Goal: Information Seeking & Learning: Learn about a topic

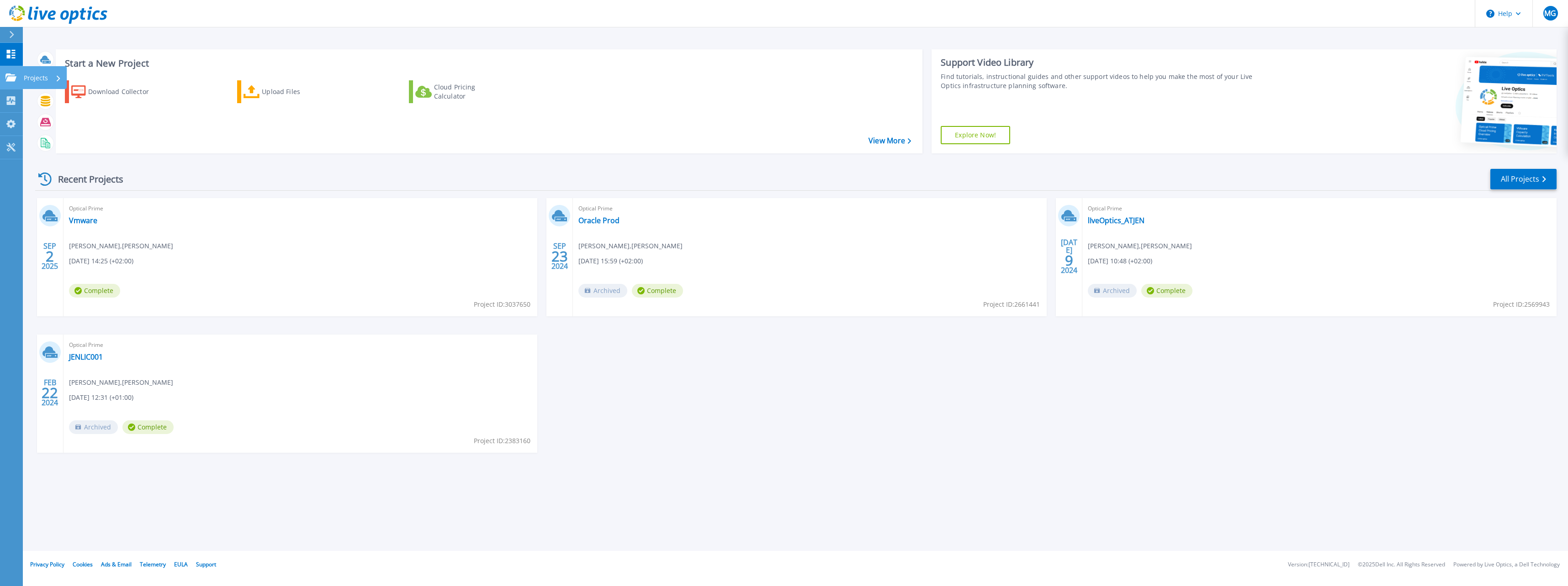
click at [3, 74] on link "Projects Projects" at bounding box center [11, 78] width 23 height 23
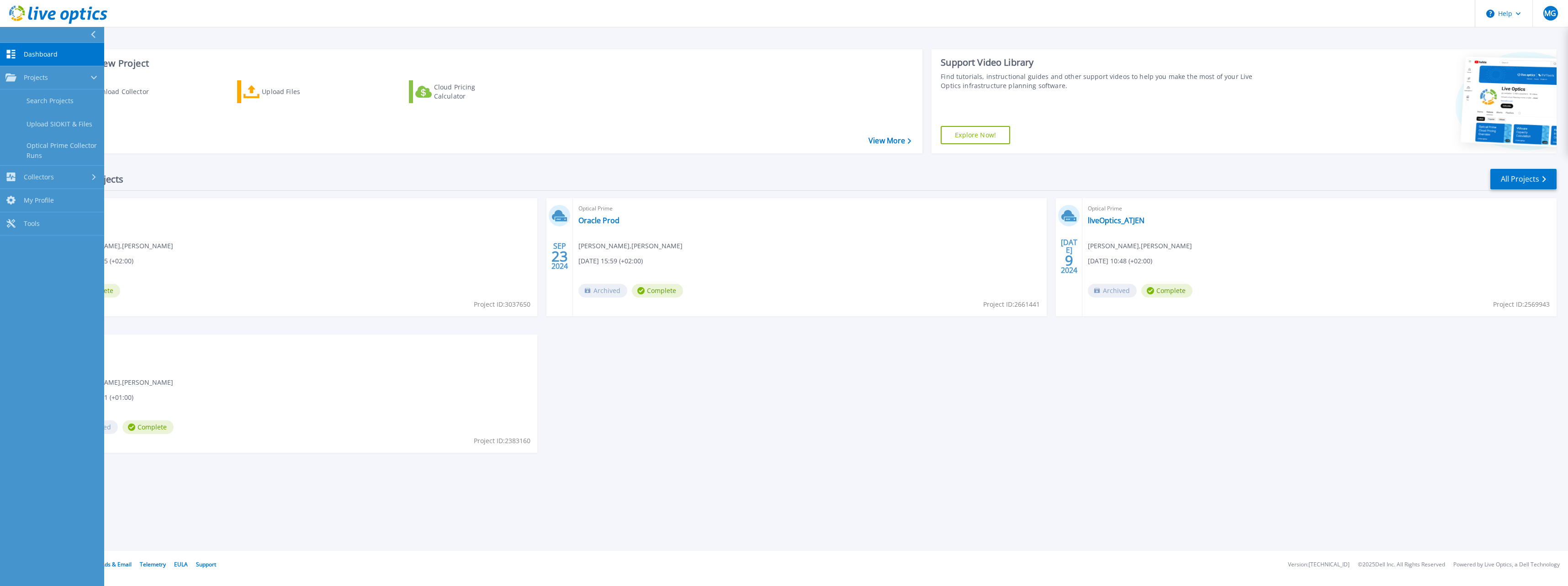
click at [319, 192] on div "Recent Projects All Projects [DATE] Optical Prime Vmware [PERSON_NAME] , [PERSO…" at bounding box center [796, 319] width 1521 height 318
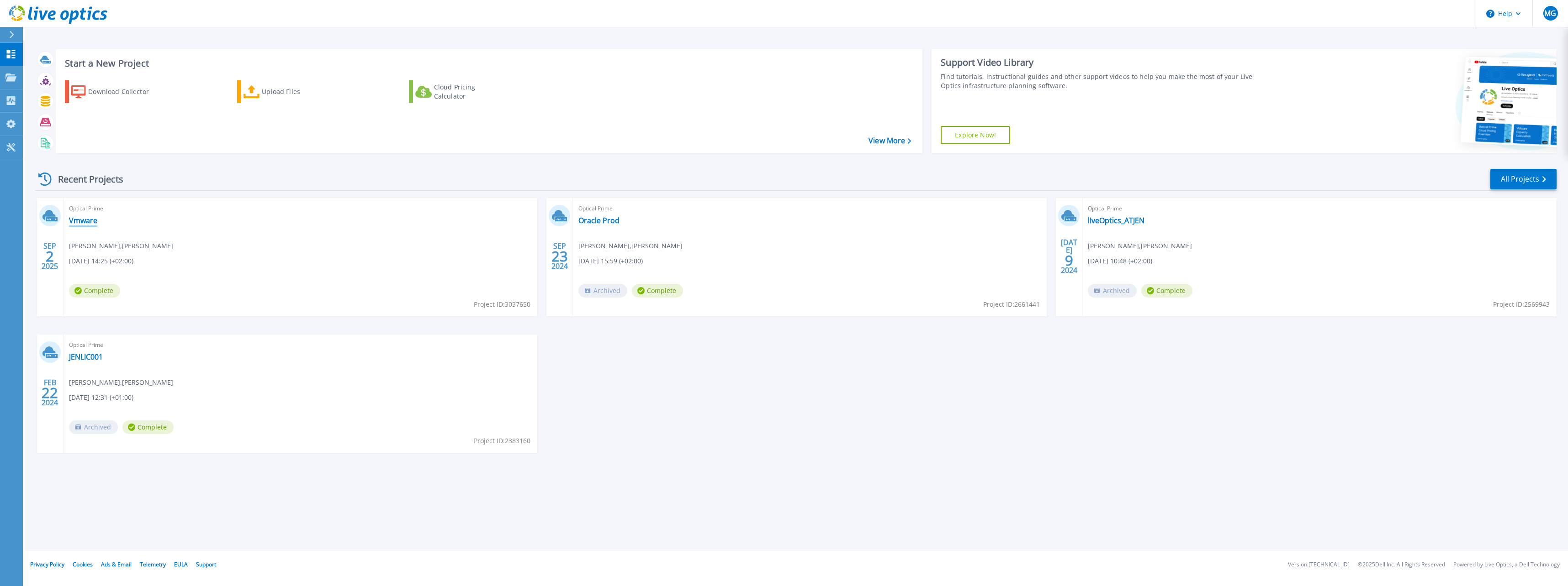
click at [74, 219] on link "Vmware" at bounding box center [83, 220] width 29 height 9
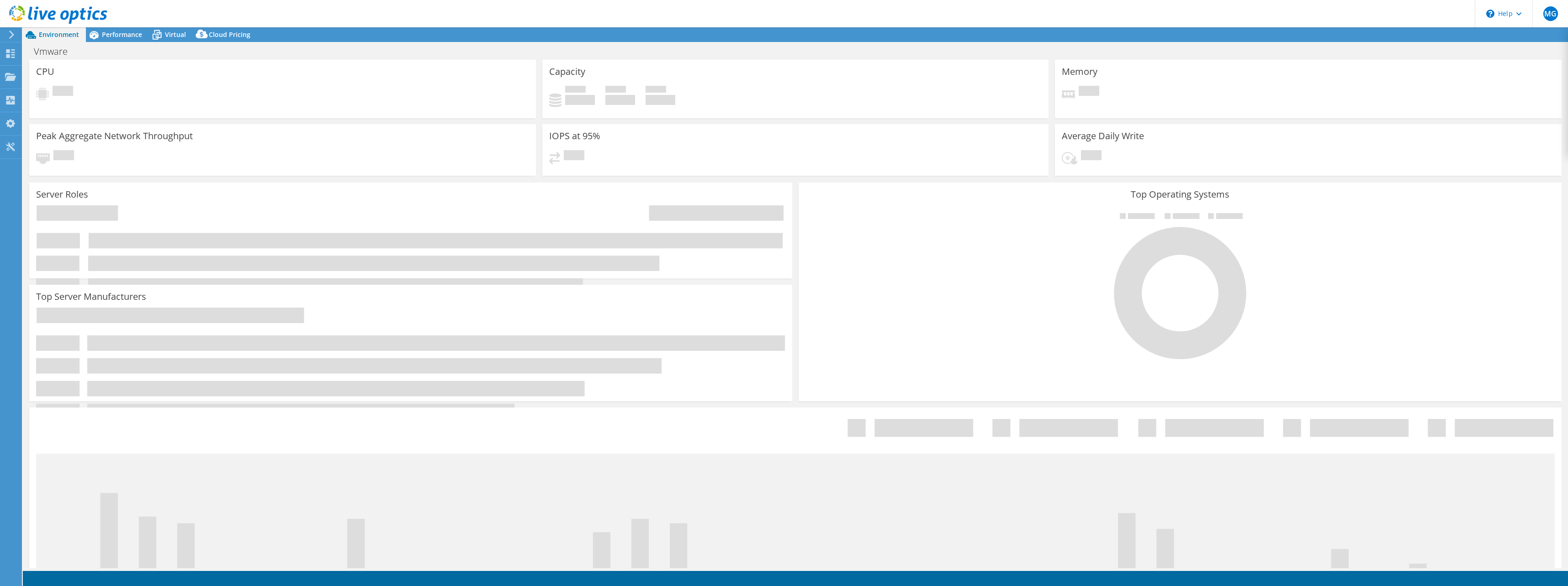
select select "EUFrankfurt"
select select "EUR"
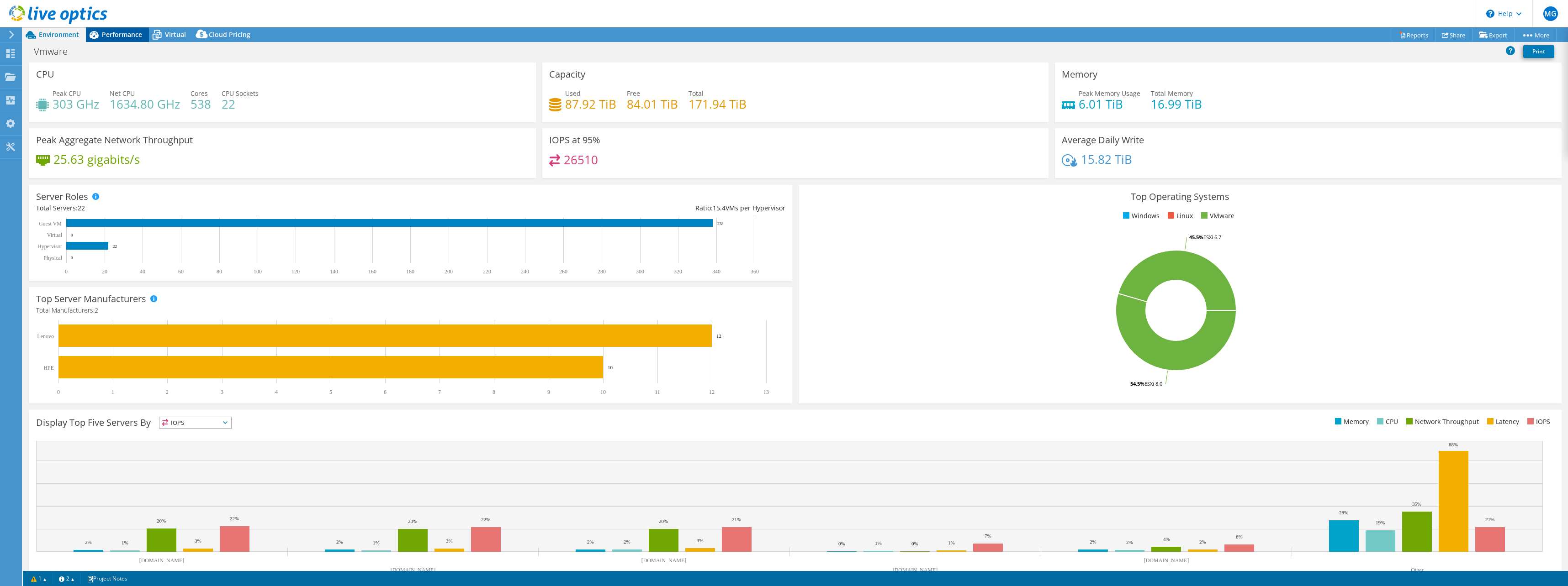
click at [120, 34] on span "Performance" at bounding box center [121, 34] width 40 height 9
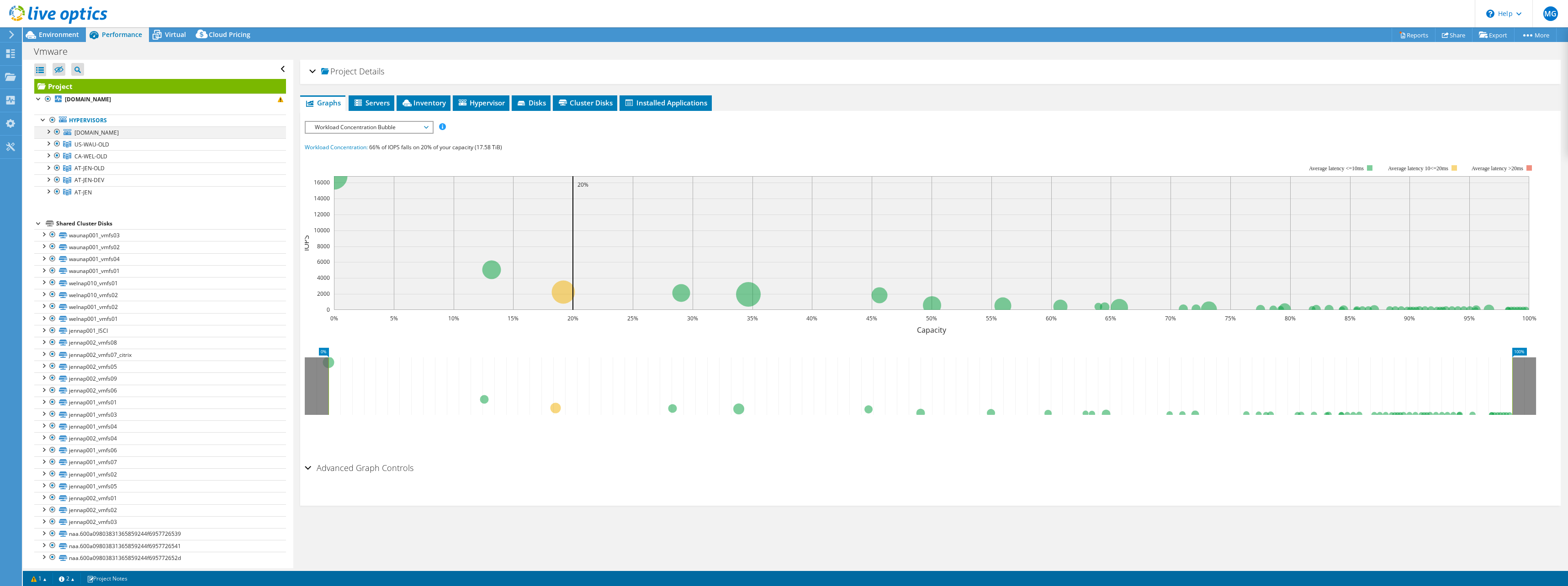
click at [56, 130] on div at bounding box center [56, 132] width 9 height 11
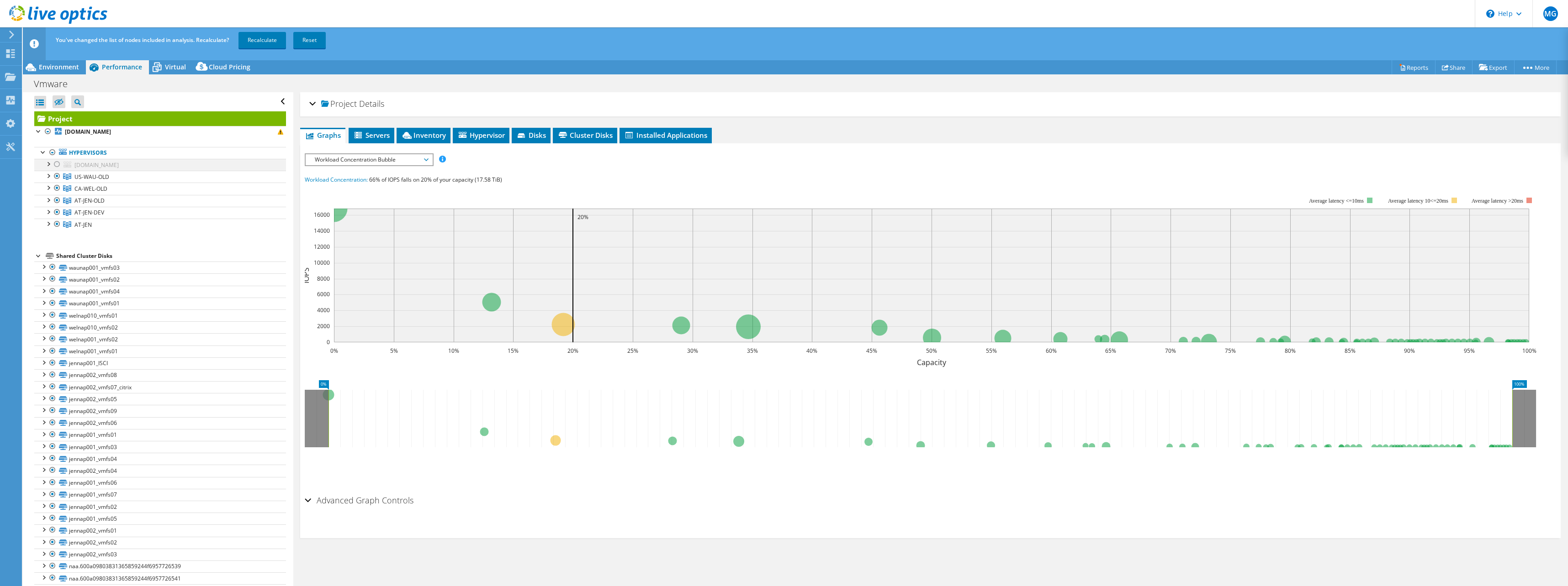
click at [56, 163] on div at bounding box center [56, 164] width 9 height 11
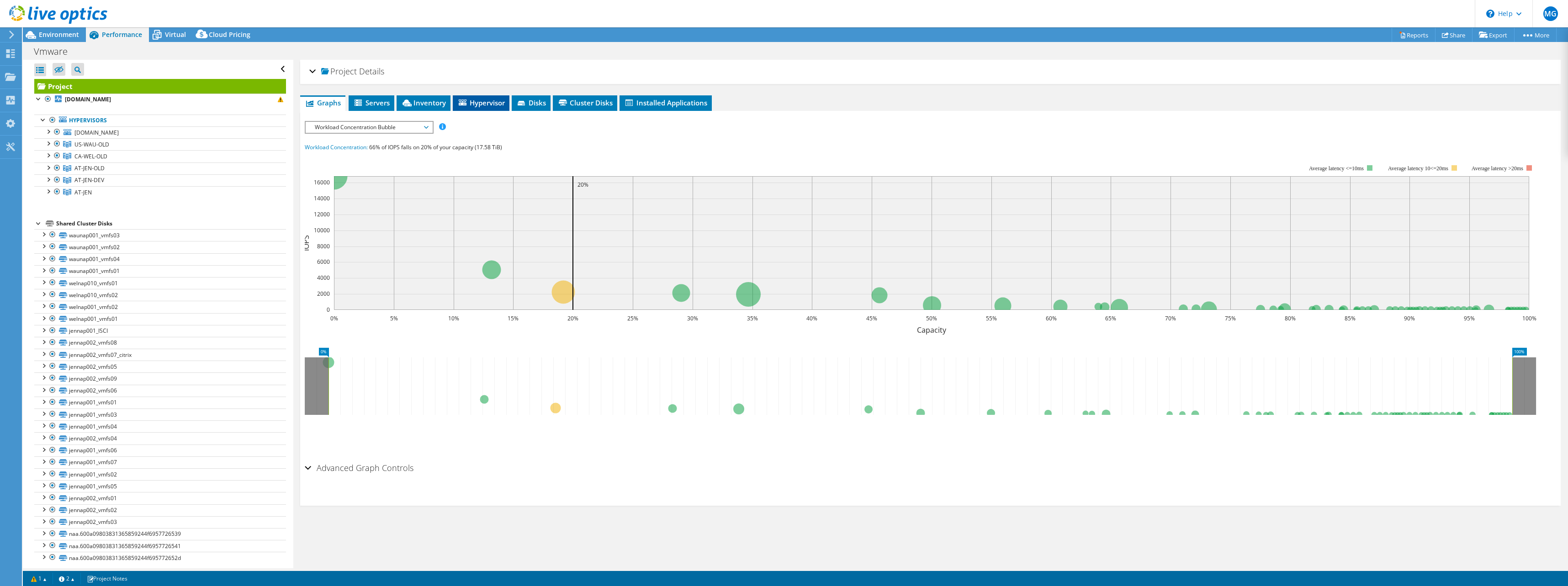
click at [463, 108] on li "Hypervisor" at bounding box center [481, 103] width 56 height 16
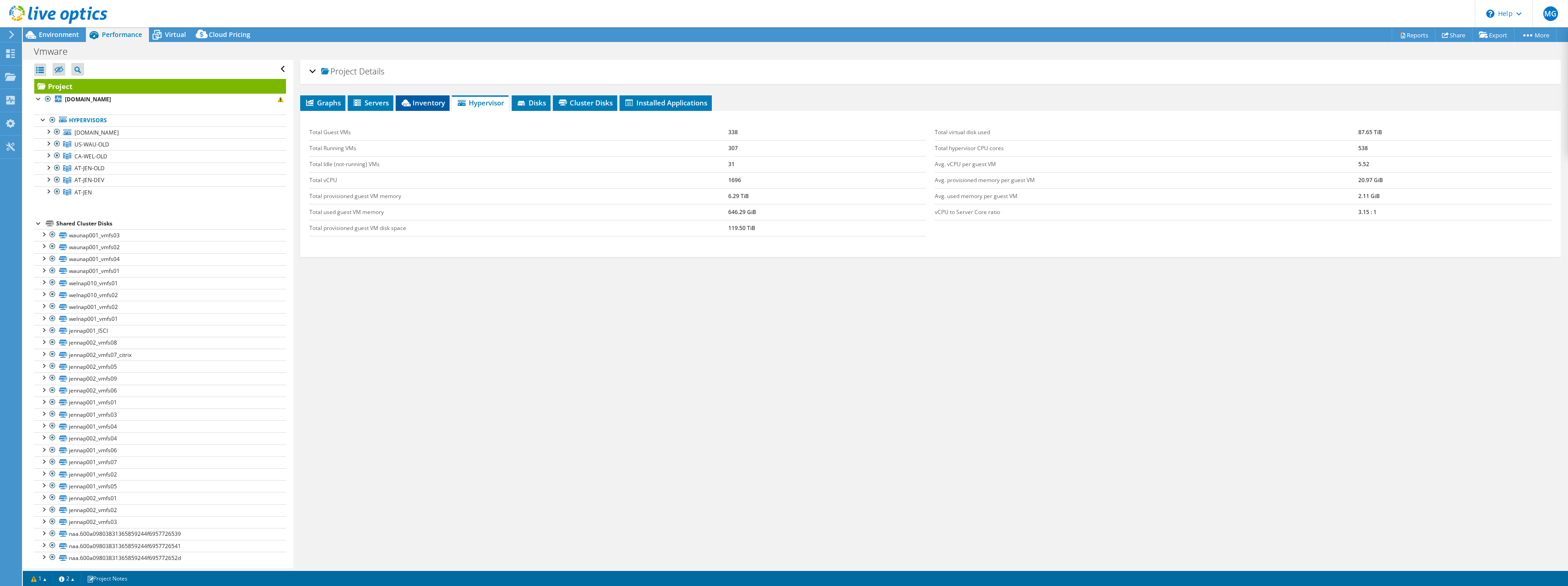
click at [404, 101] on icon at bounding box center [405, 103] width 9 height 7
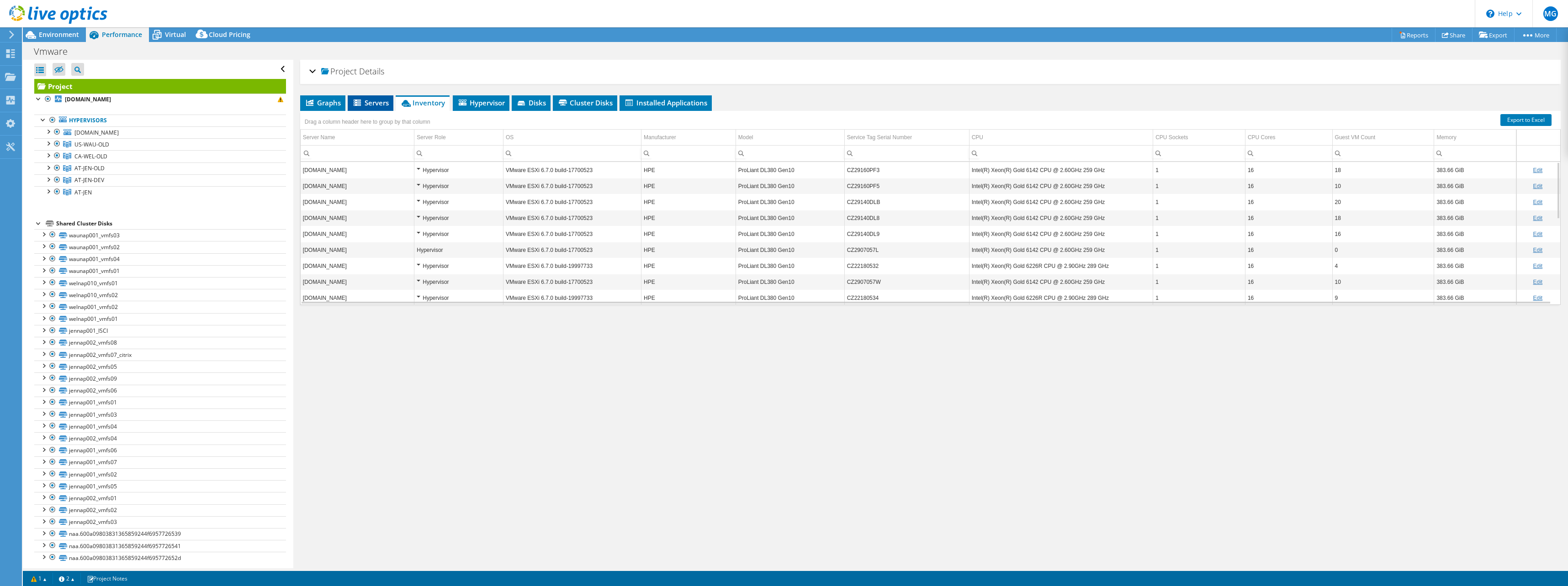
click at [370, 104] on span "Servers" at bounding box center [370, 102] width 37 height 9
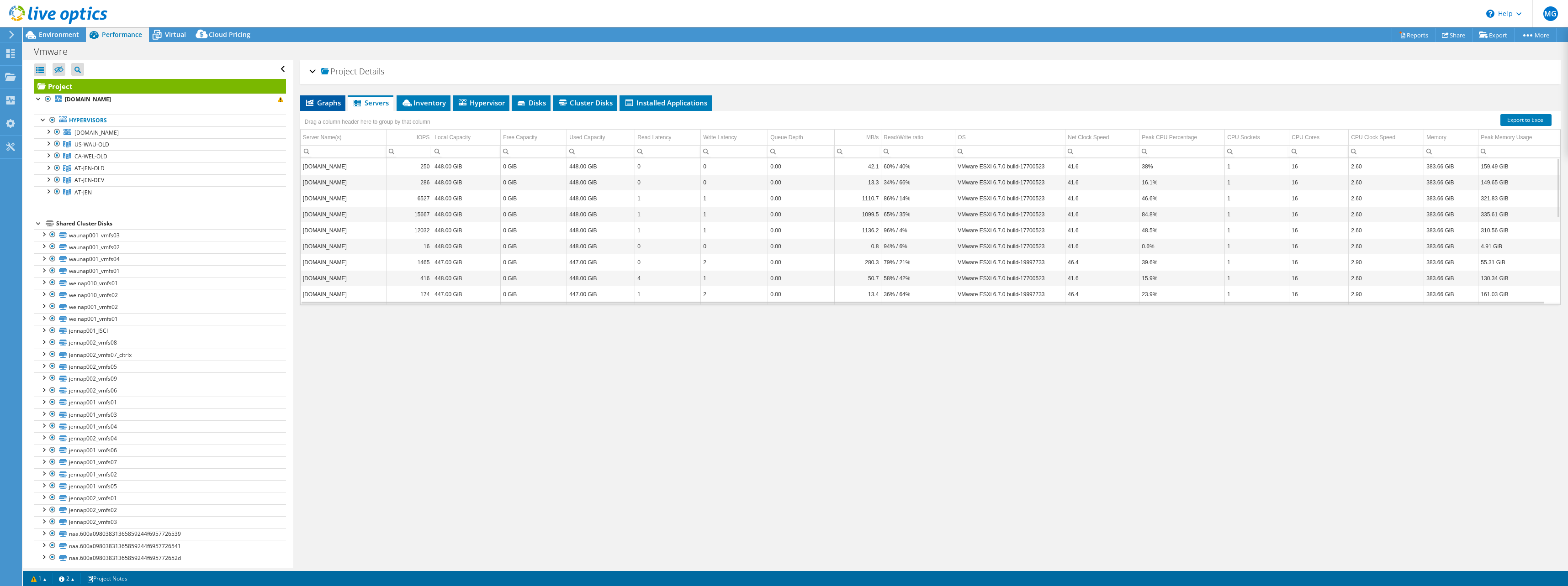
click at [317, 98] on span "Graphs" at bounding box center [323, 102] width 36 height 9
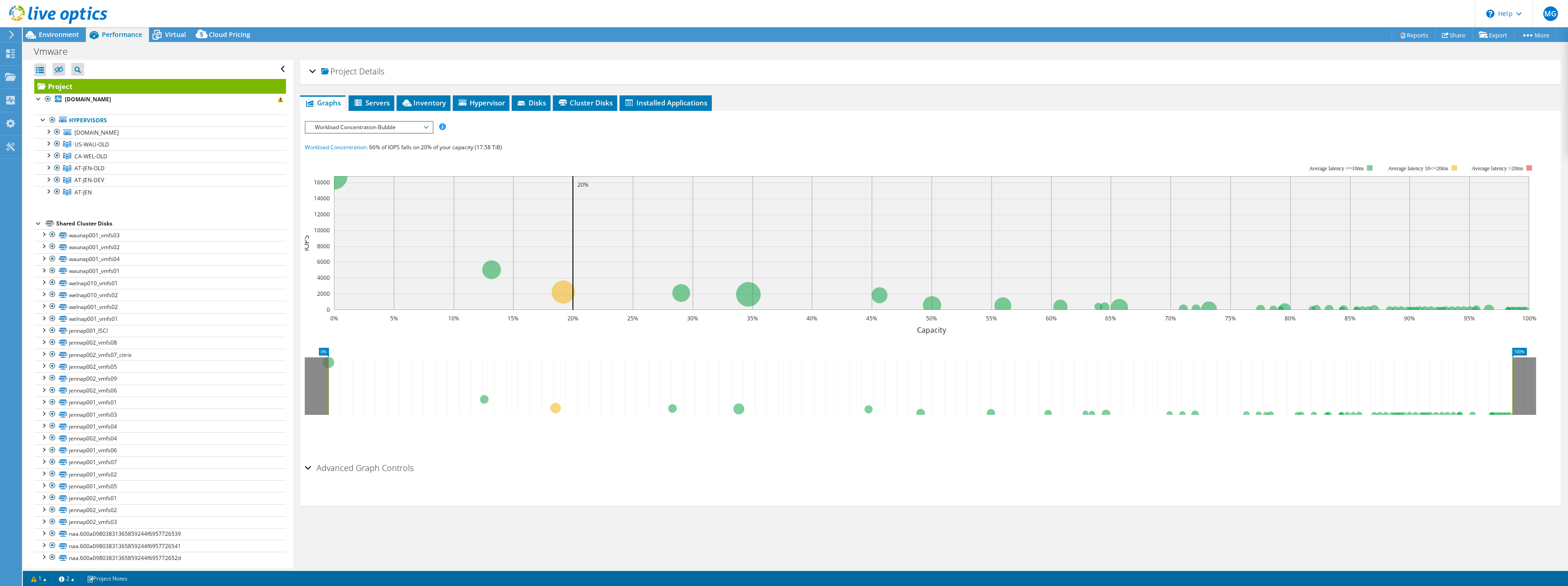
click at [314, 69] on div "Project Details" at bounding box center [930, 72] width 1242 height 20
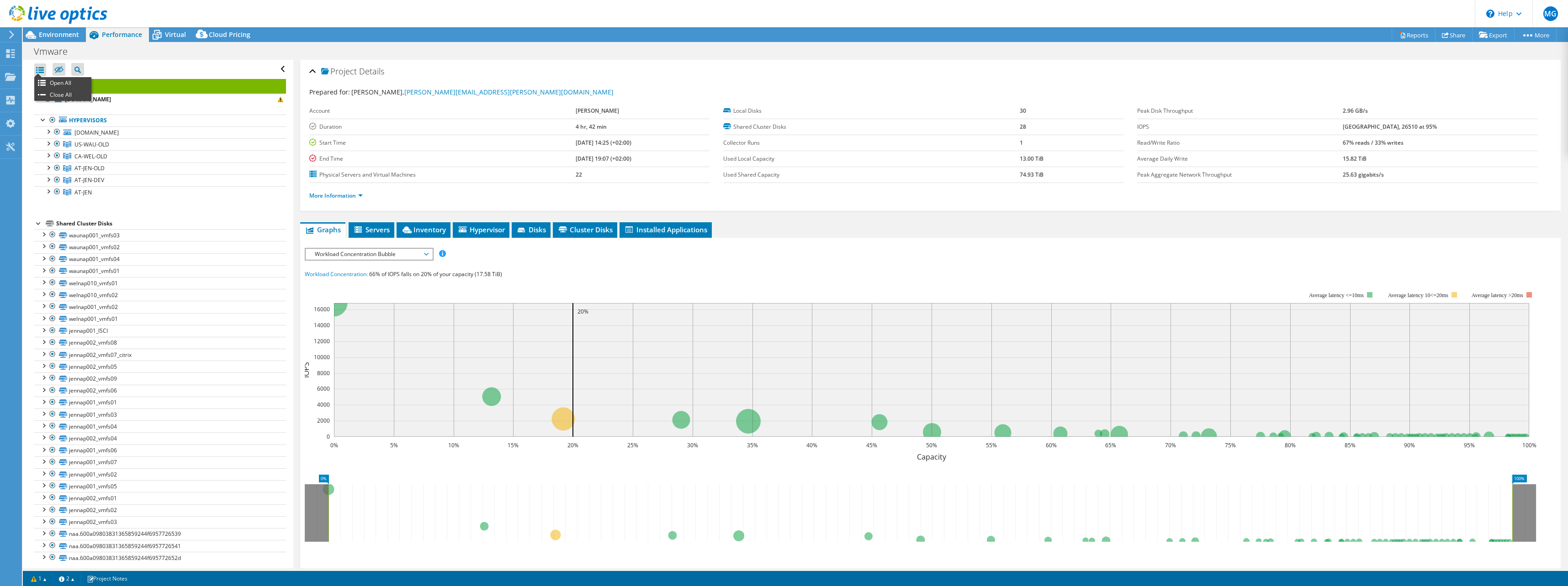
click at [39, 77] on ul "Open All Close All" at bounding box center [63, 88] width 57 height 24
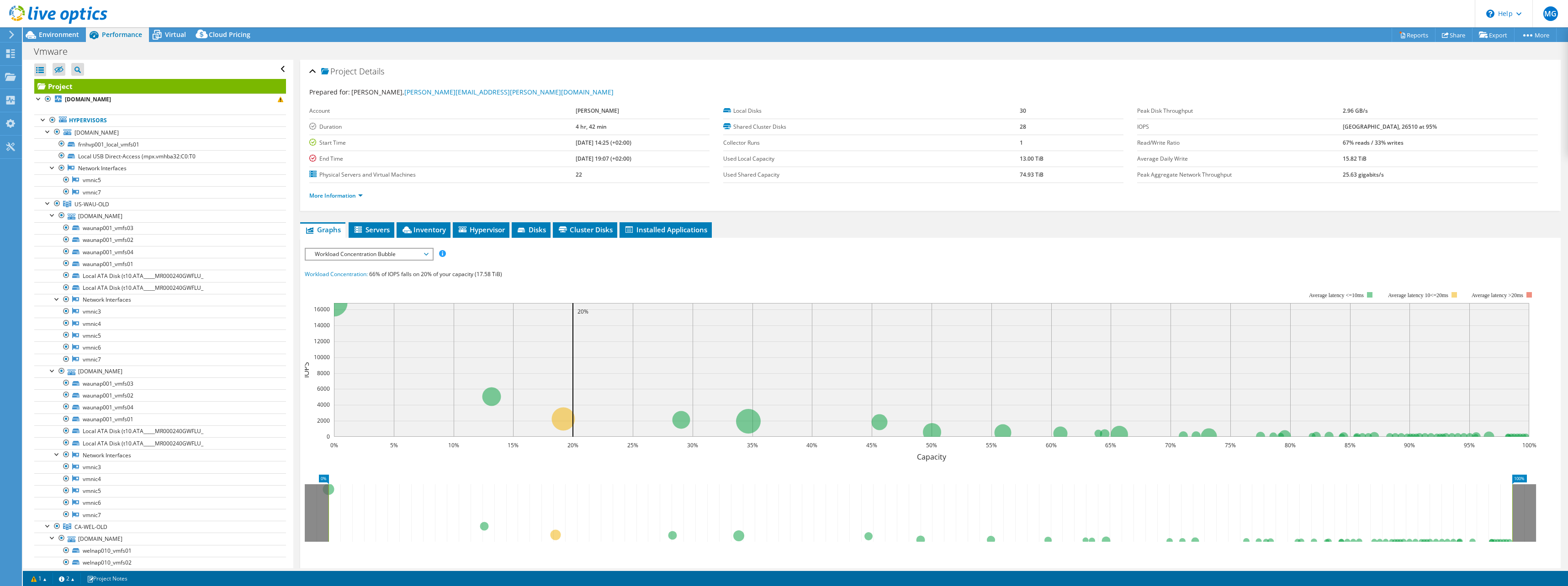
click at [39, 74] on div at bounding box center [40, 70] width 12 height 13
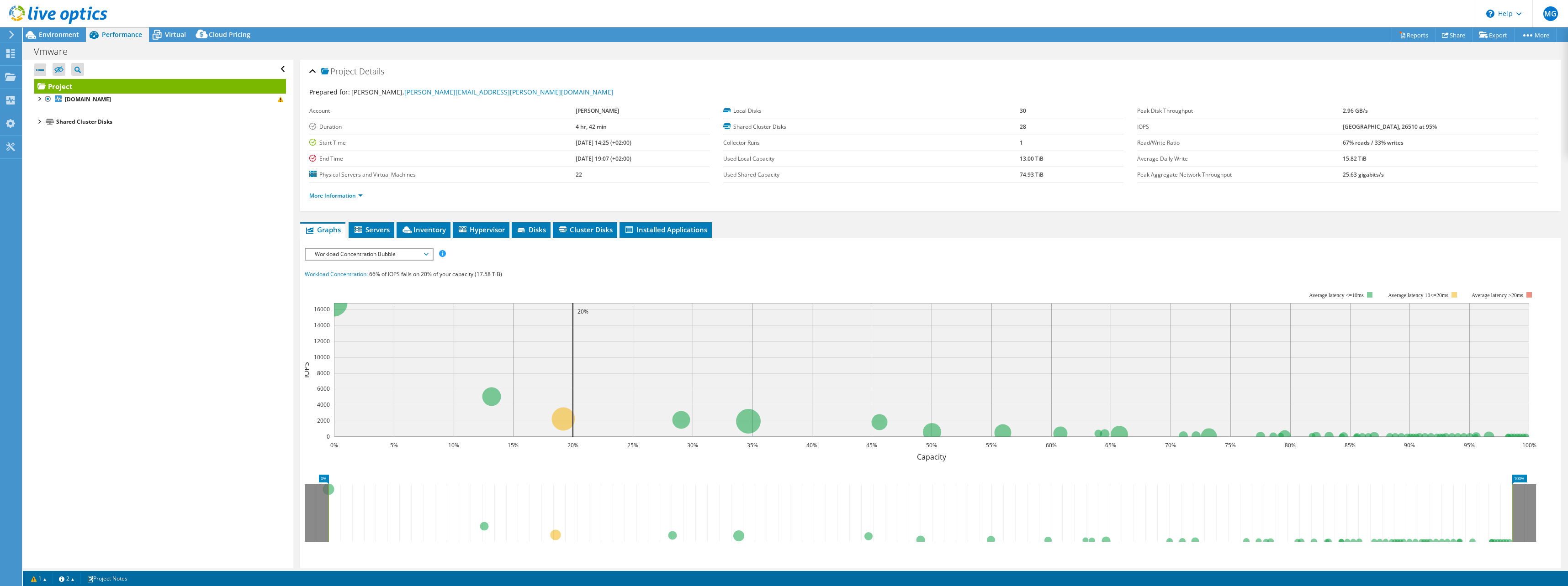
click at [39, 74] on div at bounding box center [40, 70] width 12 height 13
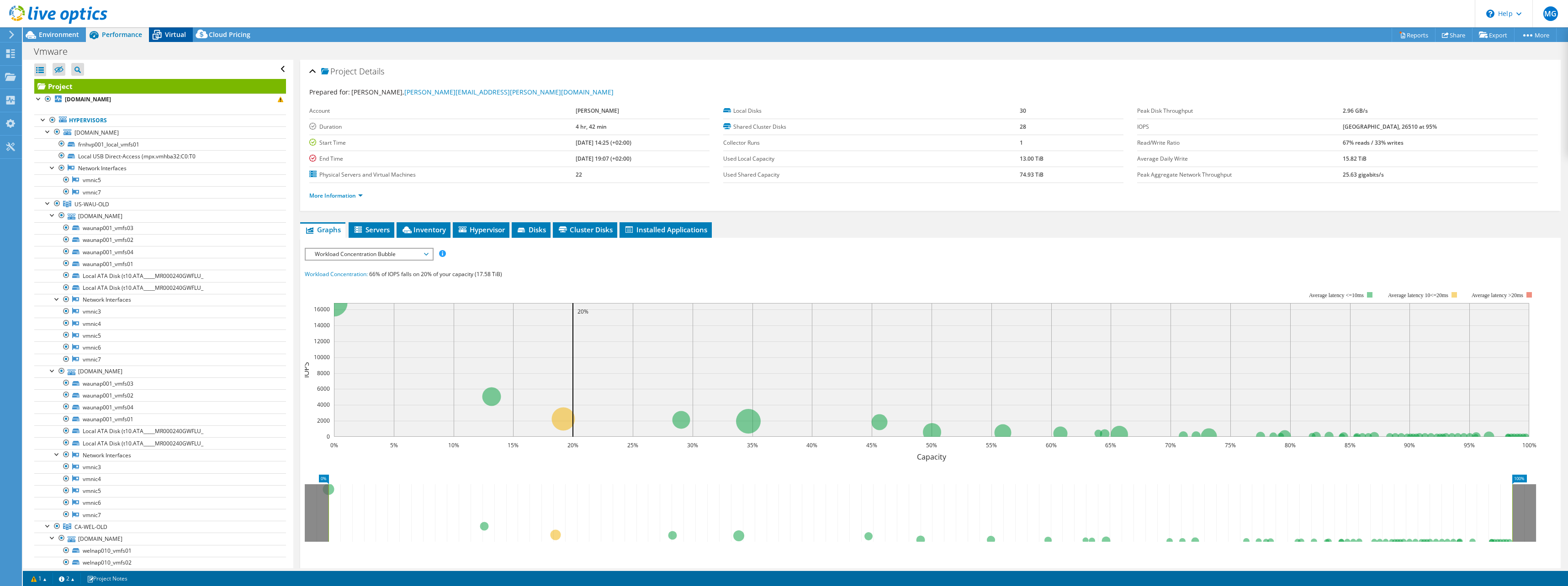
click at [157, 34] on icon at bounding box center [157, 35] width 16 height 16
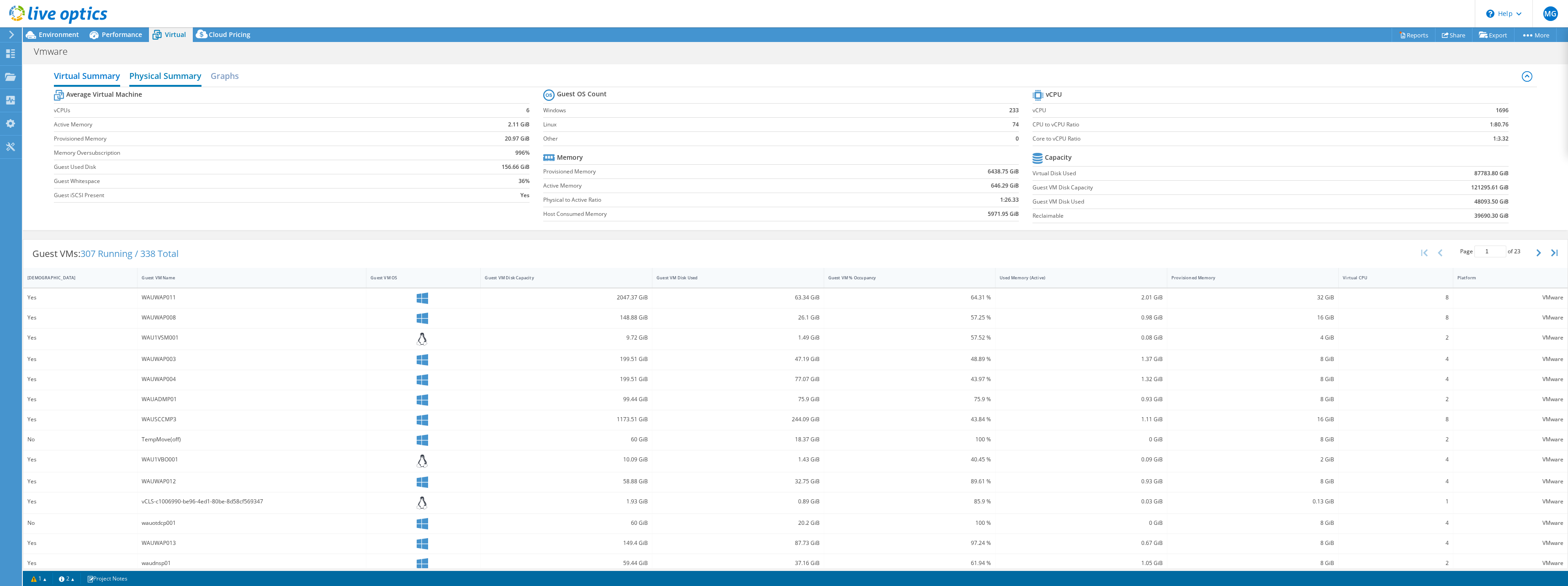
click at [148, 74] on h2 "Physical Summary" at bounding box center [165, 76] width 72 height 20
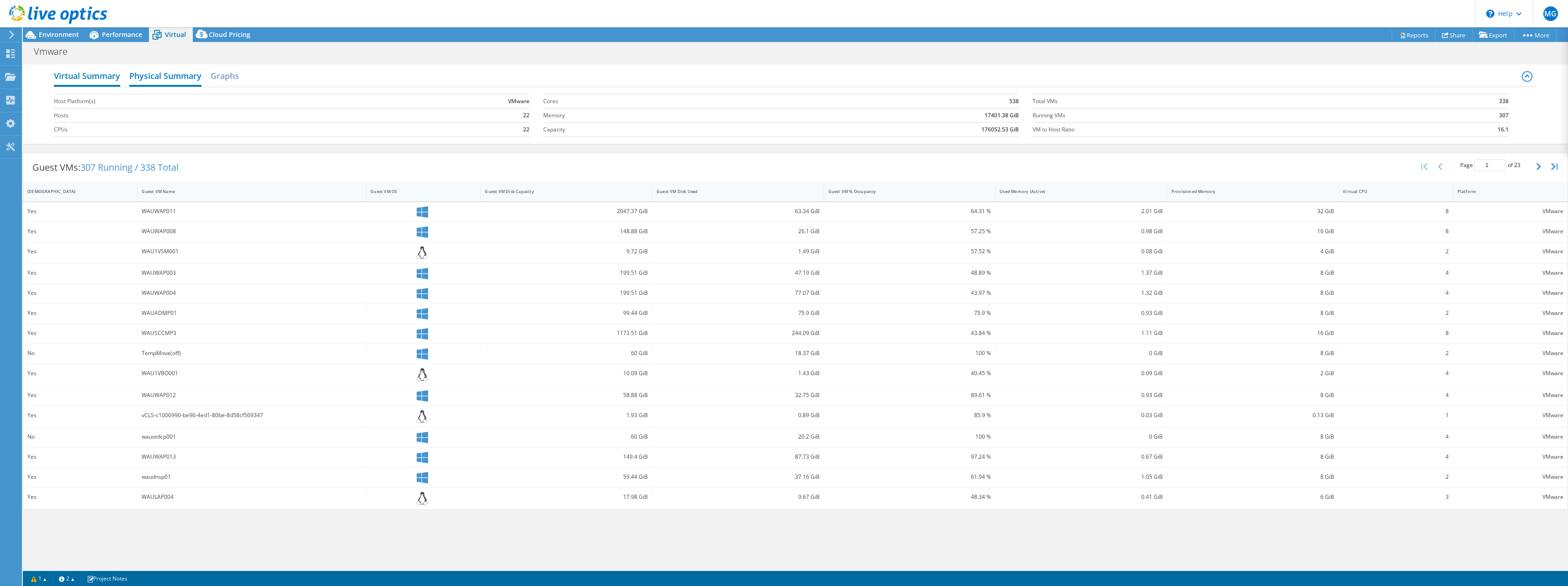
click at [111, 74] on h2 "Virtual Summary" at bounding box center [87, 76] width 66 height 20
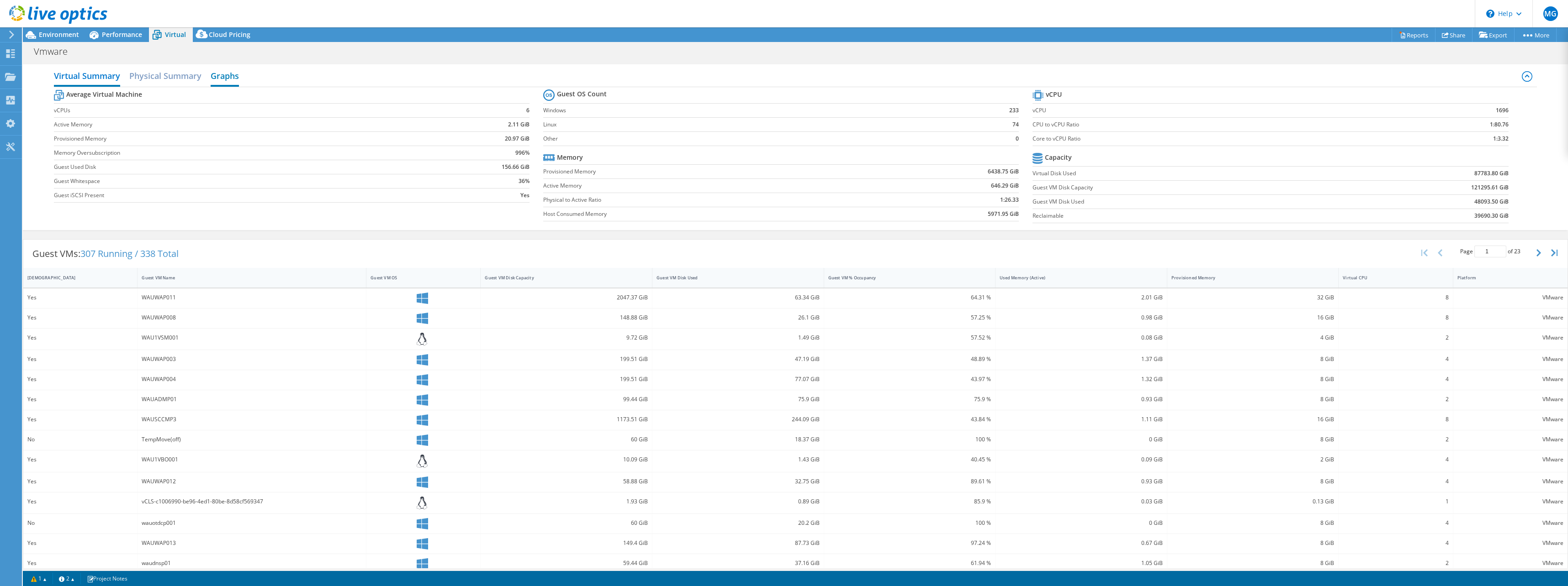
click at [222, 81] on h2 "Graphs" at bounding box center [224, 76] width 29 height 20
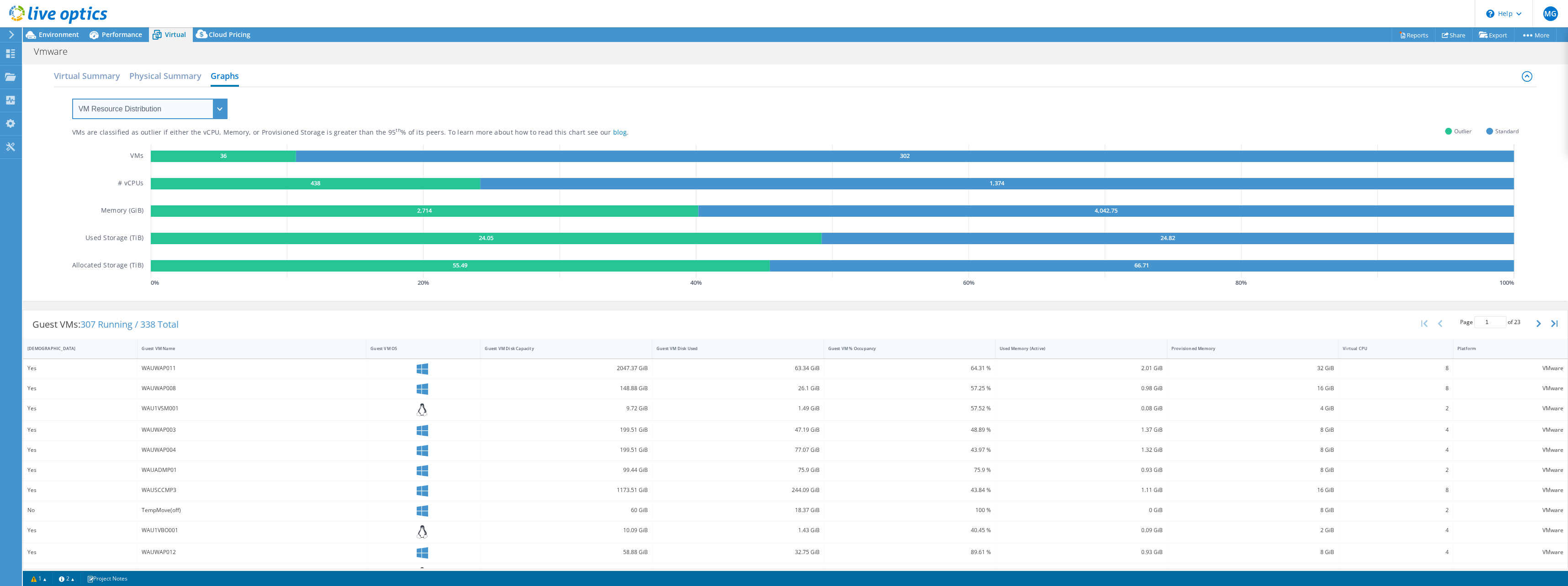
click at [94, 102] on select "VM Resource Distribution Provisioning Contrast Over Provisioning" at bounding box center [150, 109] width 156 height 20
select select "Provisioning Contrast"
click at [72, 99] on select "VM Resource Distribution Provisioning Contrast Over Provisioning" at bounding box center [150, 109] width 156 height 20
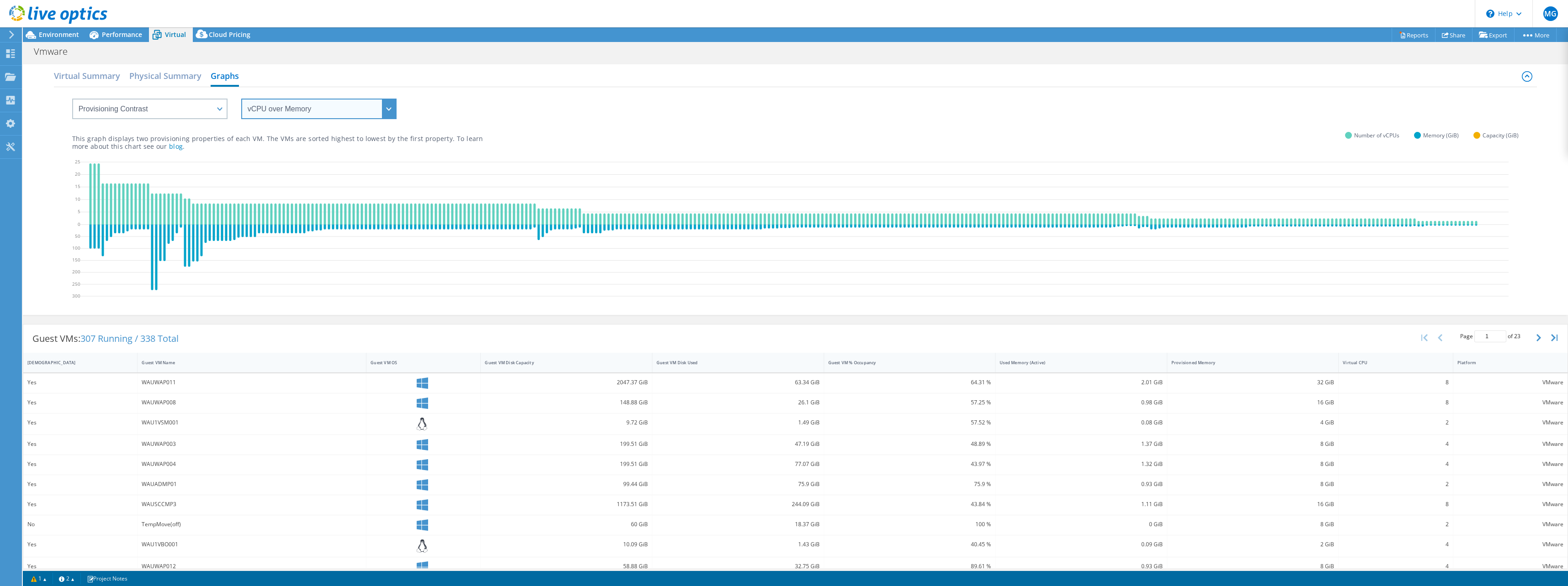
click at [287, 110] on select "vCPU over Memory vCPU over Capacity Memory over vCPU Memory over Capacity Capac…" at bounding box center [319, 109] width 156 height 20
click at [242, 99] on select "vCPU over Memory vCPU over Capacity Memory over vCPU Memory over Capacity Capac…" at bounding box center [319, 109] width 156 height 20
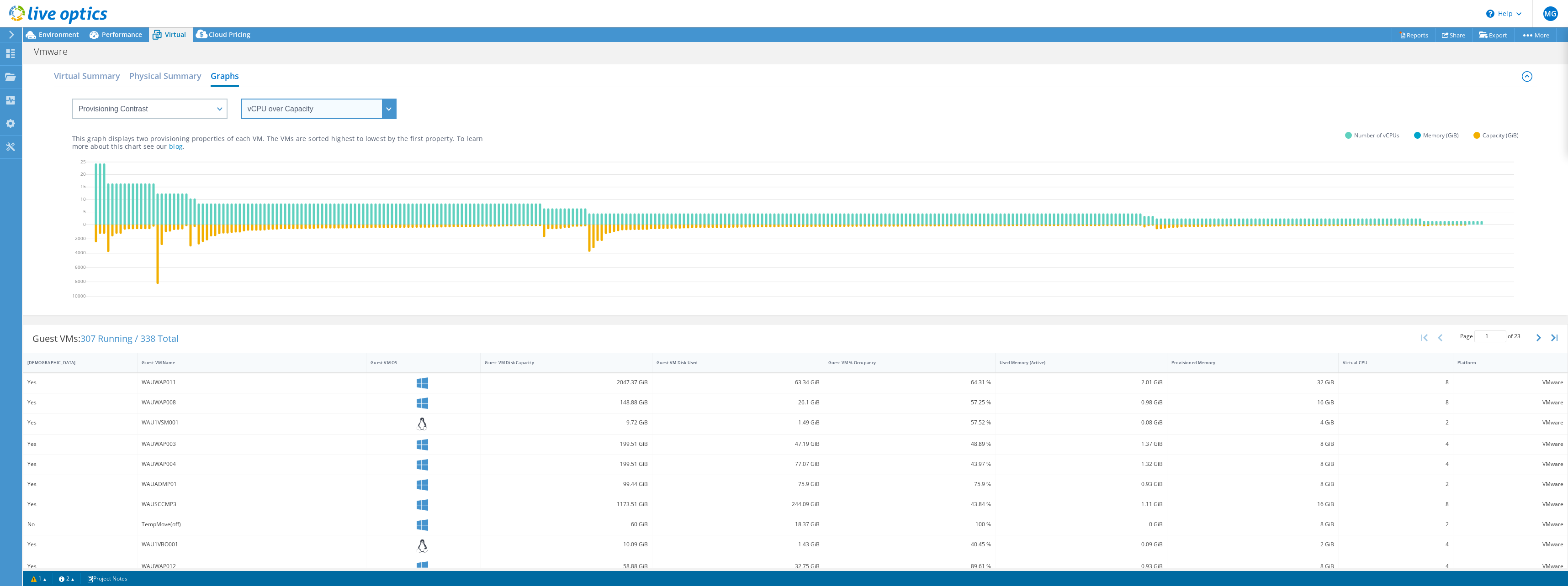
click at [272, 115] on select "vCPU over Memory vCPU over Capacity Memory over vCPU Memory over Capacity Capac…" at bounding box center [319, 109] width 156 height 20
select select "Memory over vCPU"
click at [242, 99] on select "vCPU over Memory vCPU over Capacity Memory over vCPU Memory over Capacity Capac…" at bounding box center [319, 109] width 156 height 20
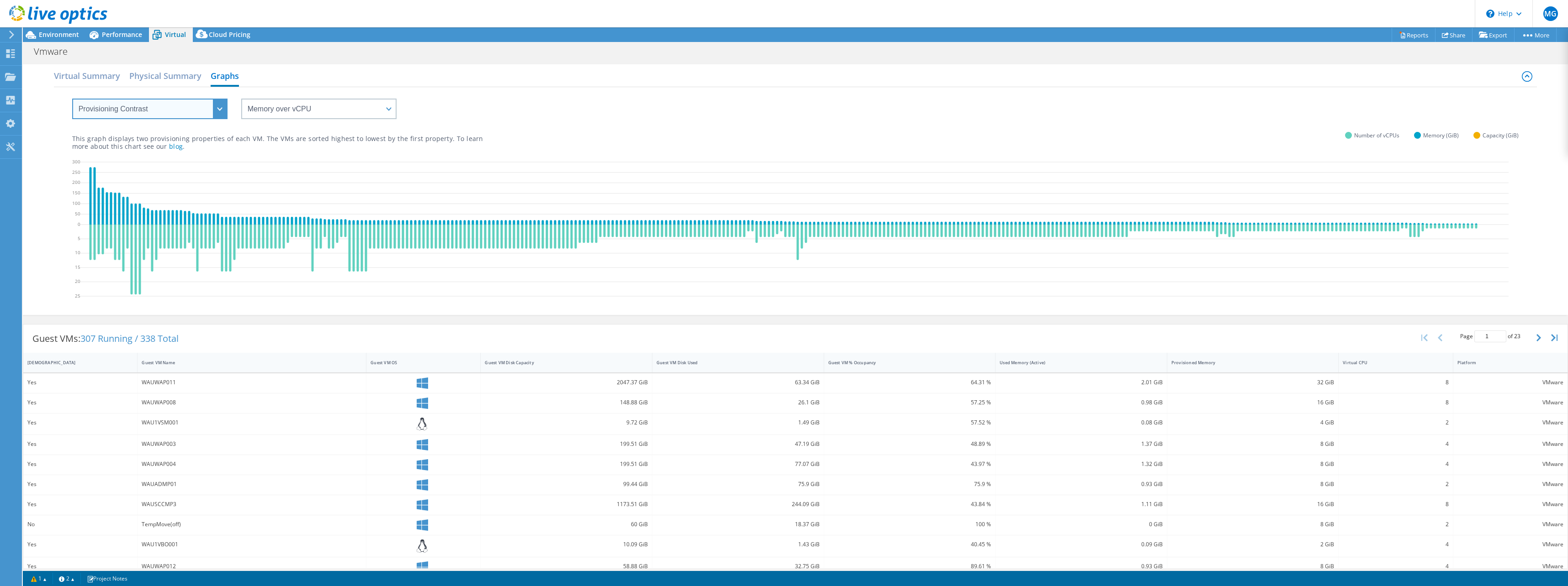
click at [207, 110] on select "VM Resource Distribution Provisioning Contrast Over Provisioning" at bounding box center [150, 109] width 156 height 20
select select "Over Provisioning"
click at [72, 99] on select "VM Resource Distribution Provisioning Contrast Over Provisioning" at bounding box center [150, 109] width 156 height 20
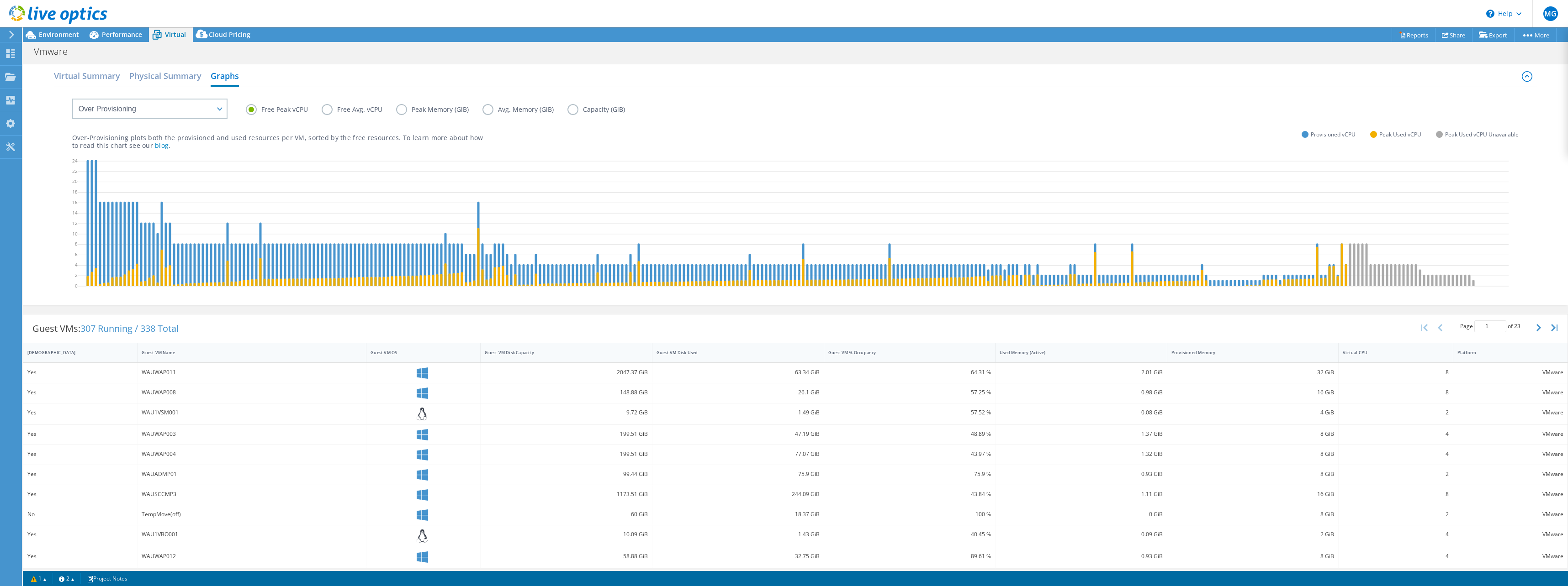
click at [502, 52] on div "Vmware Print" at bounding box center [795, 51] width 1545 height 17
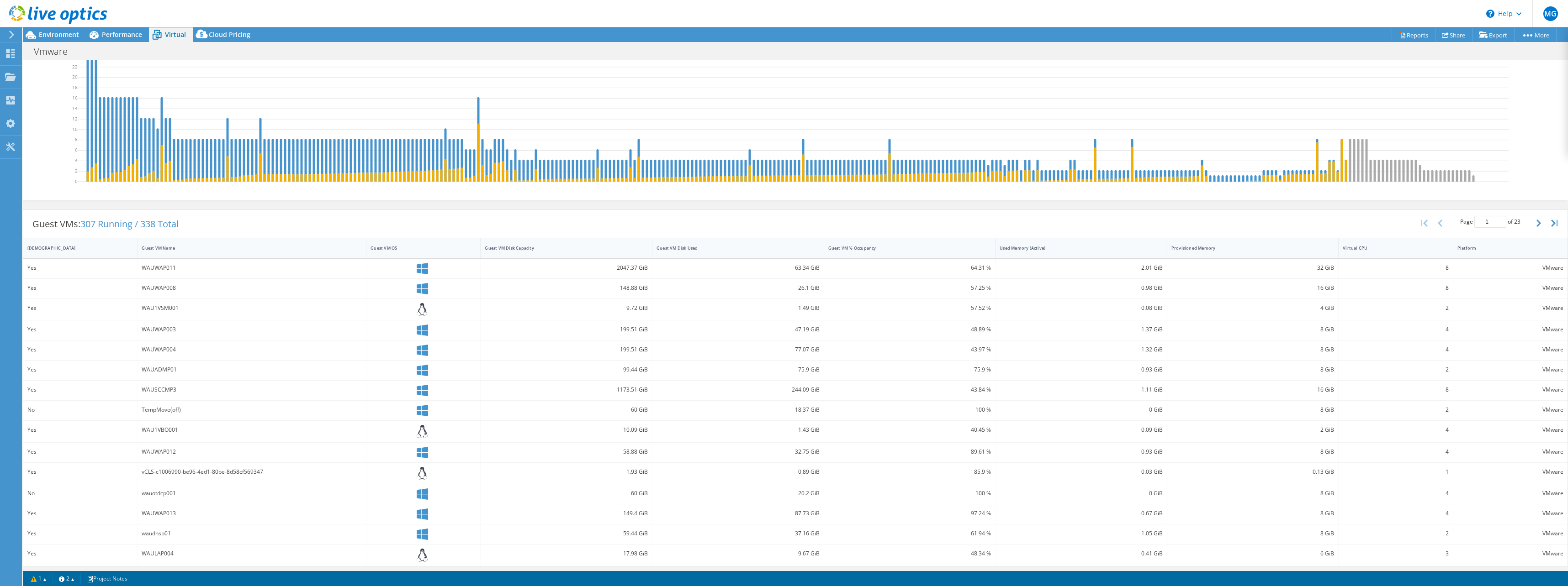
scroll to position [107, 0]
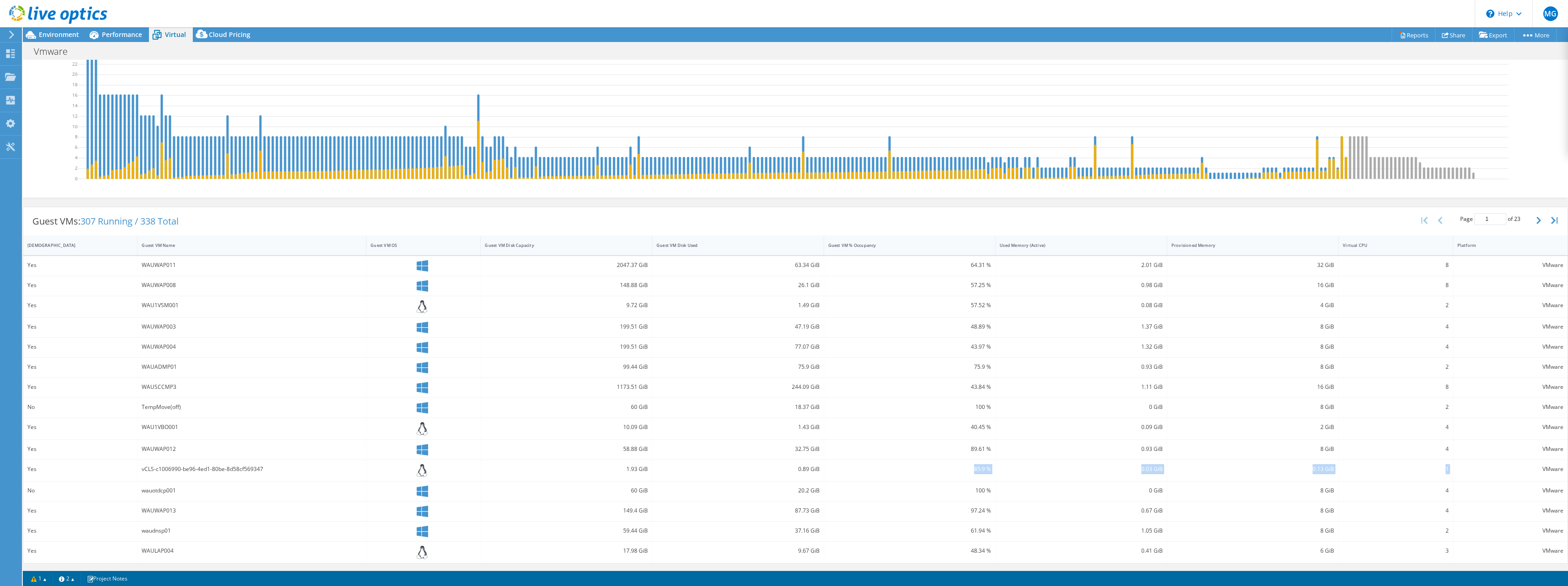
drag, startPoint x: 952, startPoint y: 475, endPoint x: 1462, endPoint y: 466, distance: 510.1
click at [1462, 466] on div "Yes vCLS-c1006990-be96-4ed1-80be-8d58cf569347 1.93 GiB 0.89 GiB 85.9 % 0.03 GiB…" at bounding box center [795, 471] width 1544 height 21
click at [1462, 466] on div "VMware" at bounding box center [1510, 469] width 106 height 10
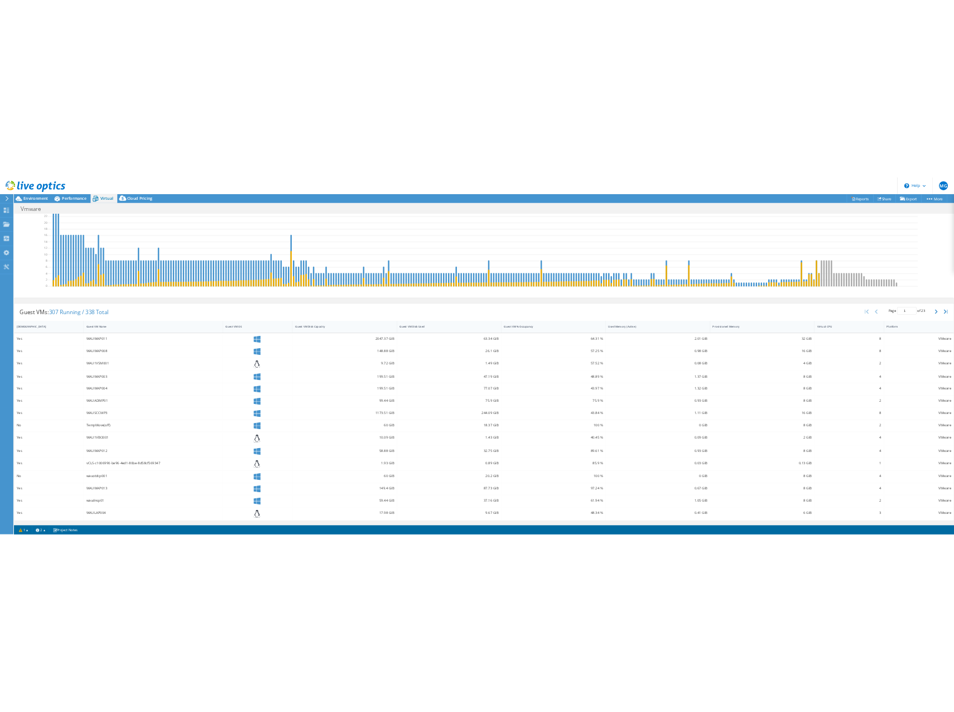
scroll to position [0, 0]
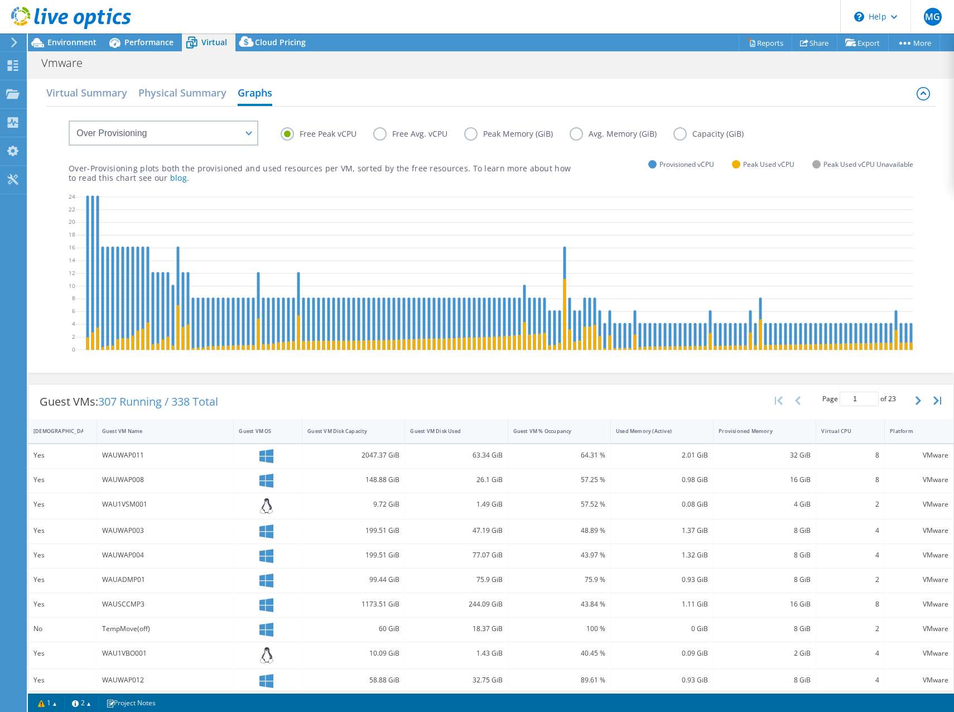
click at [99, 370] on div "Free Peak vCPU Free Avg. vCPU Peak Memory (GiB) Avg. Memory (GiB) Capacity (GiB…" at bounding box center [490, 238] width 889 height 263
click at [388, 138] on label "Free Avg. vCPU" at bounding box center [418, 133] width 91 height 13
click at [0, 0] on input "Free Avg. vCPU" at bounding box center [0, 0] width 0 height 0
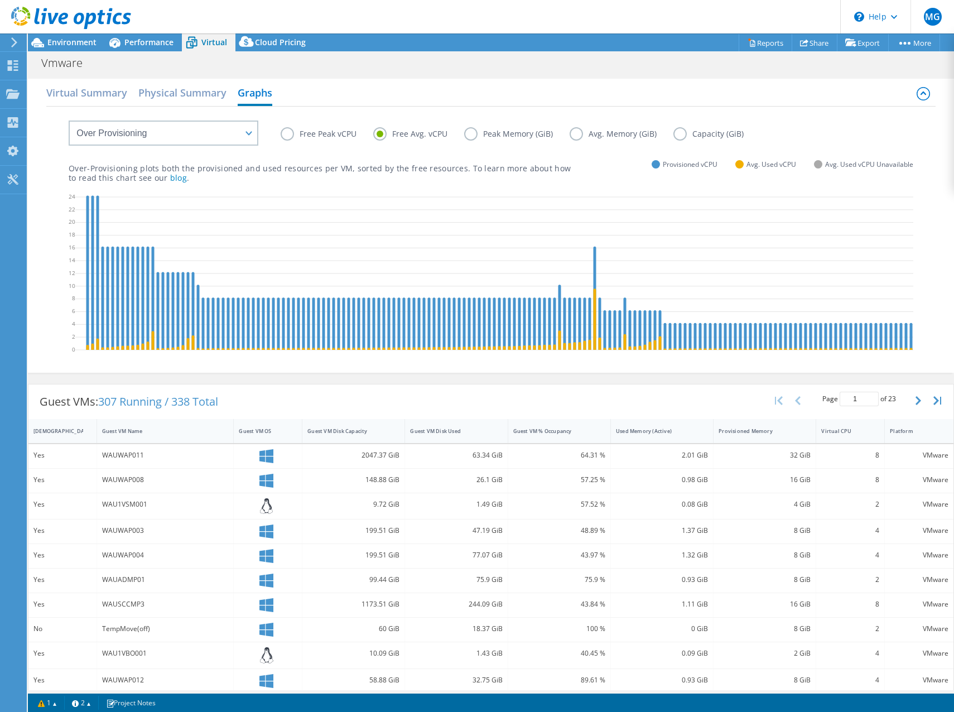
click at [292, 136] on label "Free Peak vCPU" at bounding box center [327, 133] width 93 height 13
click at [0, 0] on input "Free Peak vCPU" at bounding box center [0, 0] width 0 height 0
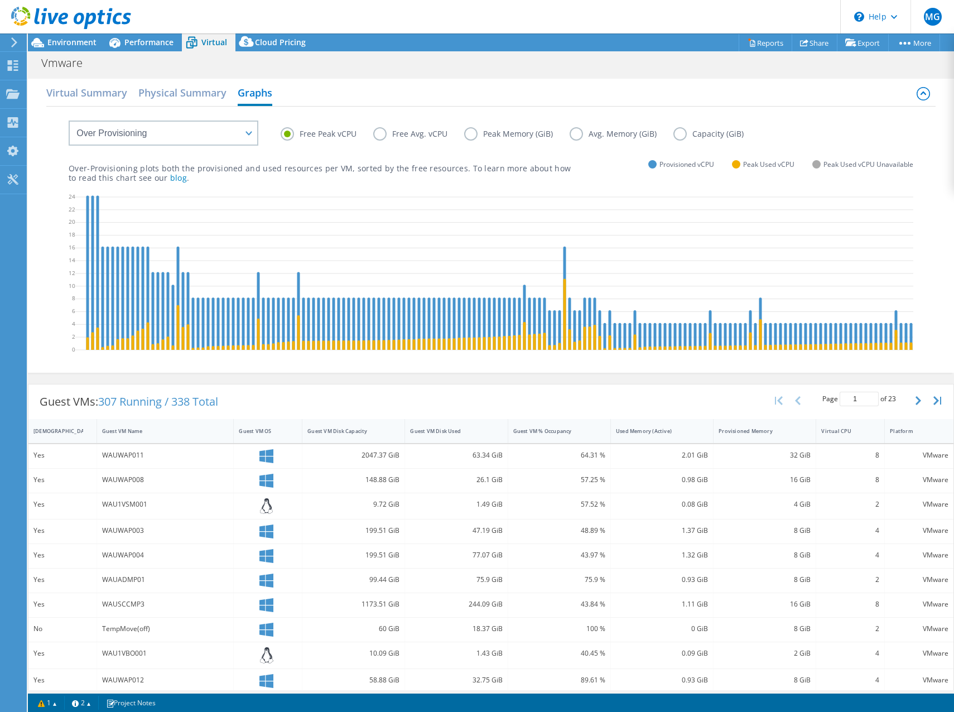
click at [382, 136] on label "Free Avg. vCPU" at bounding box center [418, 133] width 91 height 13
click at [0, 0] on input "Free Avg. vCPU" at bounding box center [0, 0] width 0 height 0
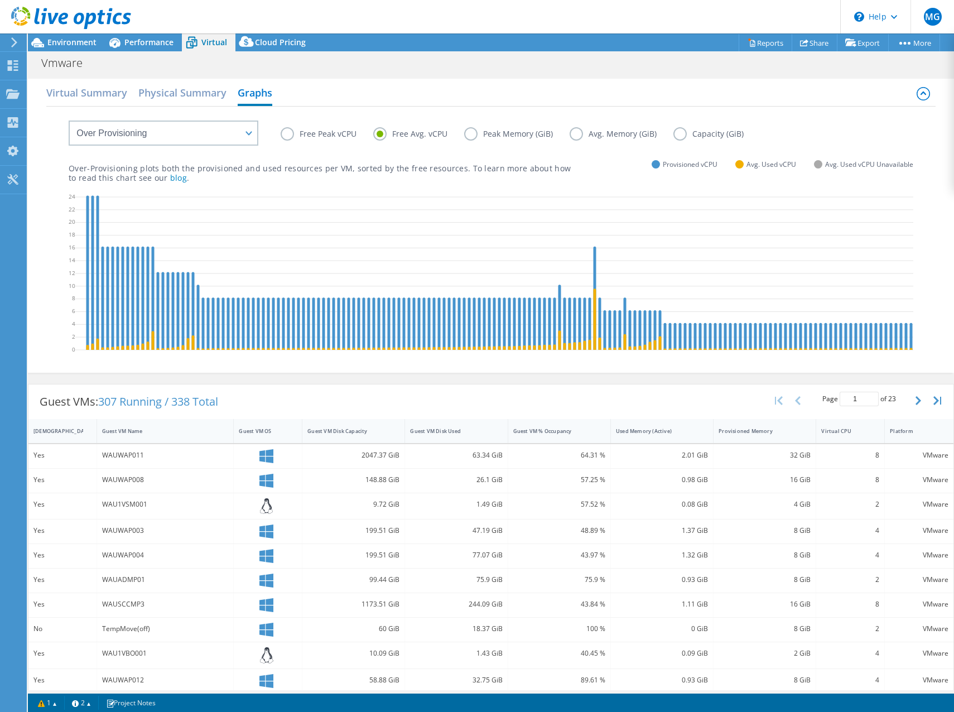
click at [290, 135] on label "Free Peak vCPU" at bounding box center [327, 133] width 93 height 13
click at [0, 0] on input "Free Peak vCPU" at bounding box center [0, 0] width 0 height 0
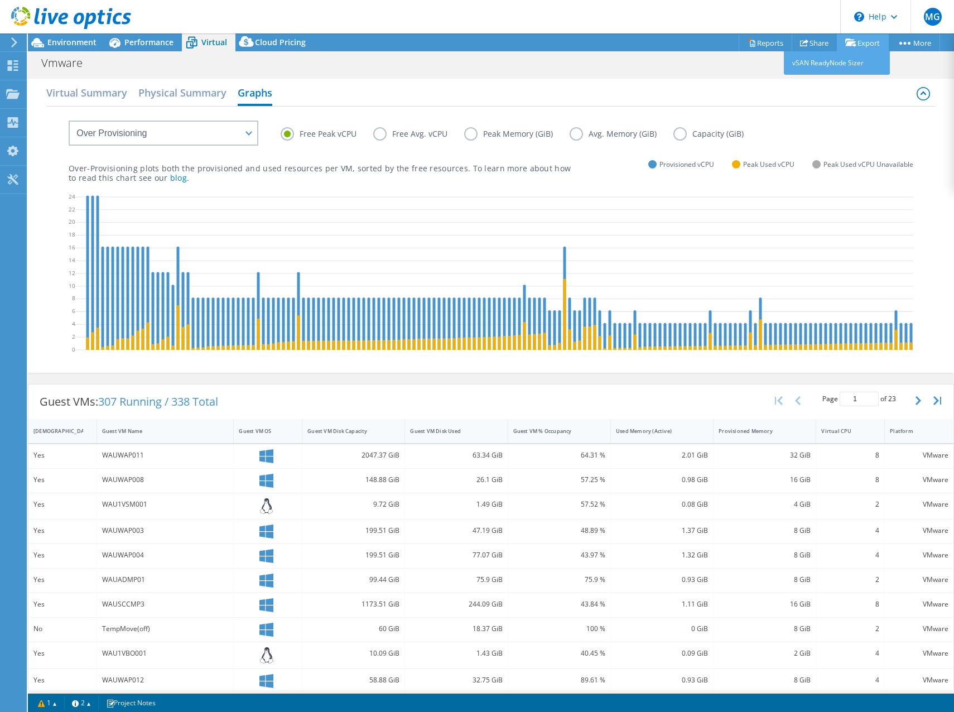
click at [852, 44] on icon at bounding box center [850, 42] width 11 height 8
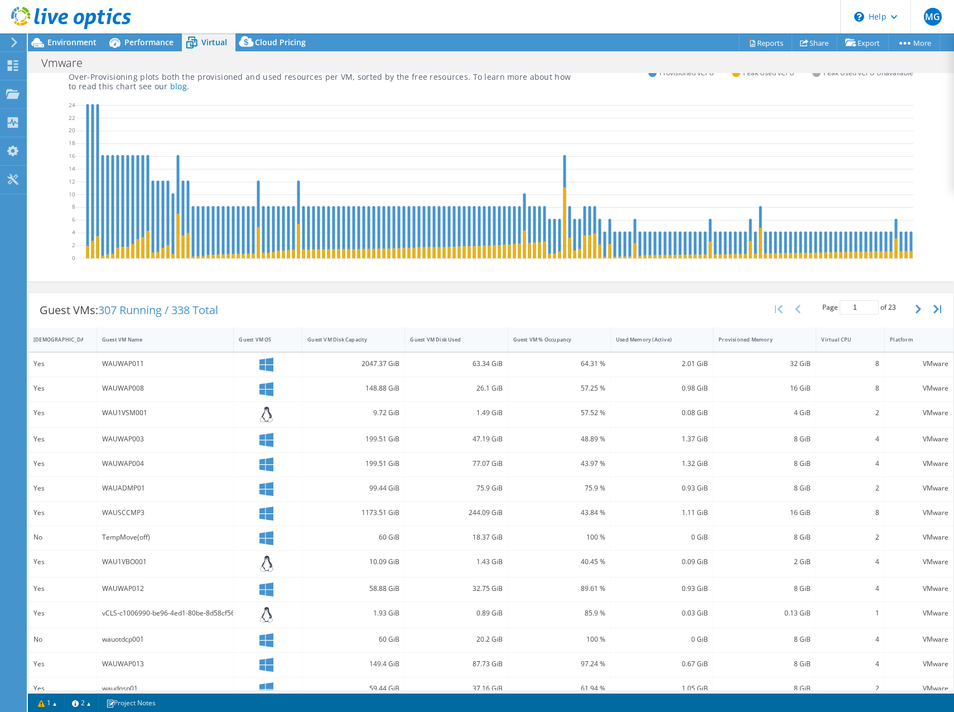
scroll to position [144, 0]
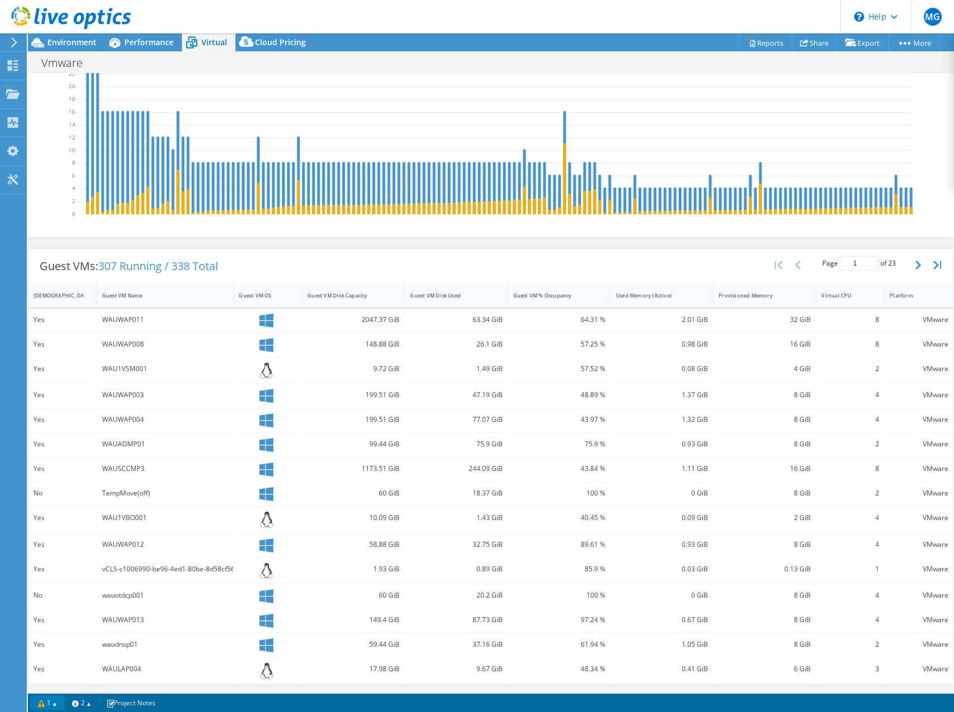
click at [55, 702] on link "1" at bounding box center [47, 703] width 35 height 14
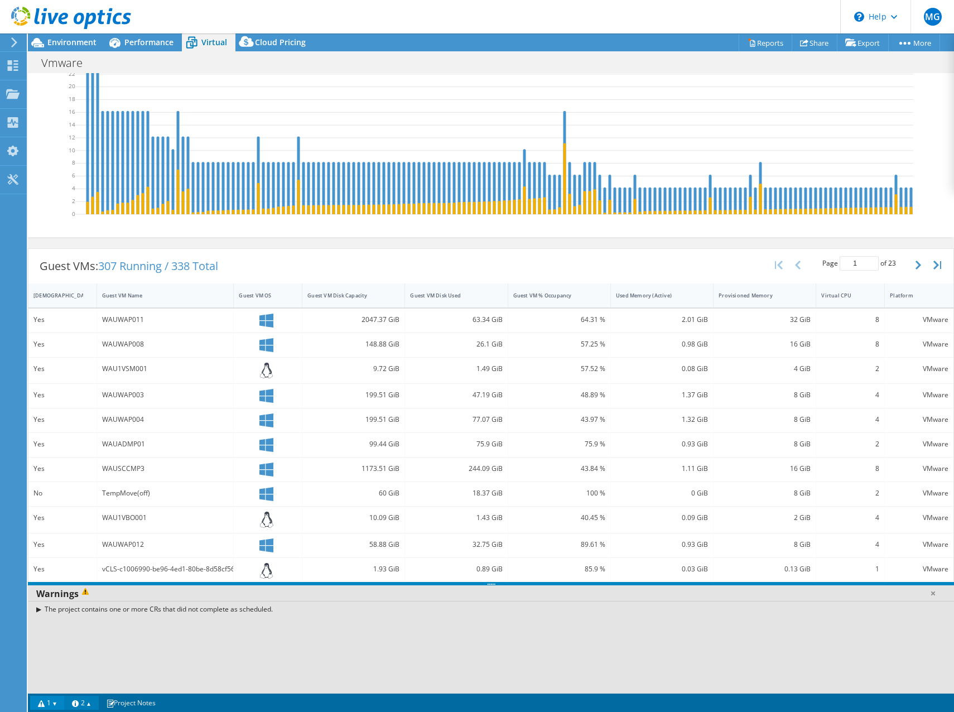
click at [88, 705] on link "2" at bounding box center [81, 703] width 35 height 14
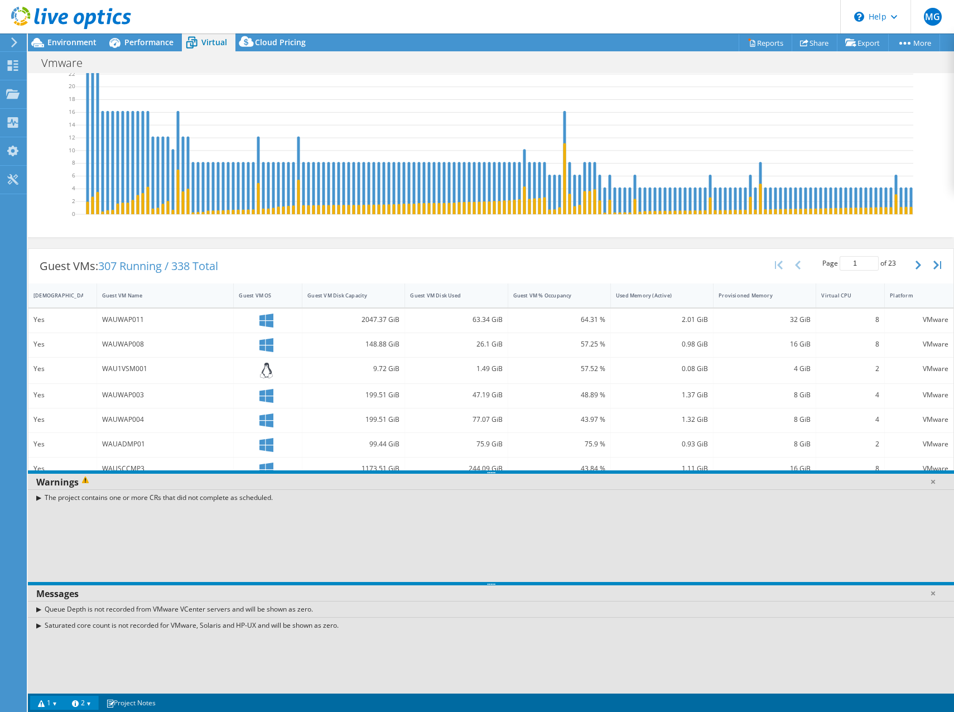
click at [51, 700] on link "1" at bounding box center [47, 703] width 35 height 14
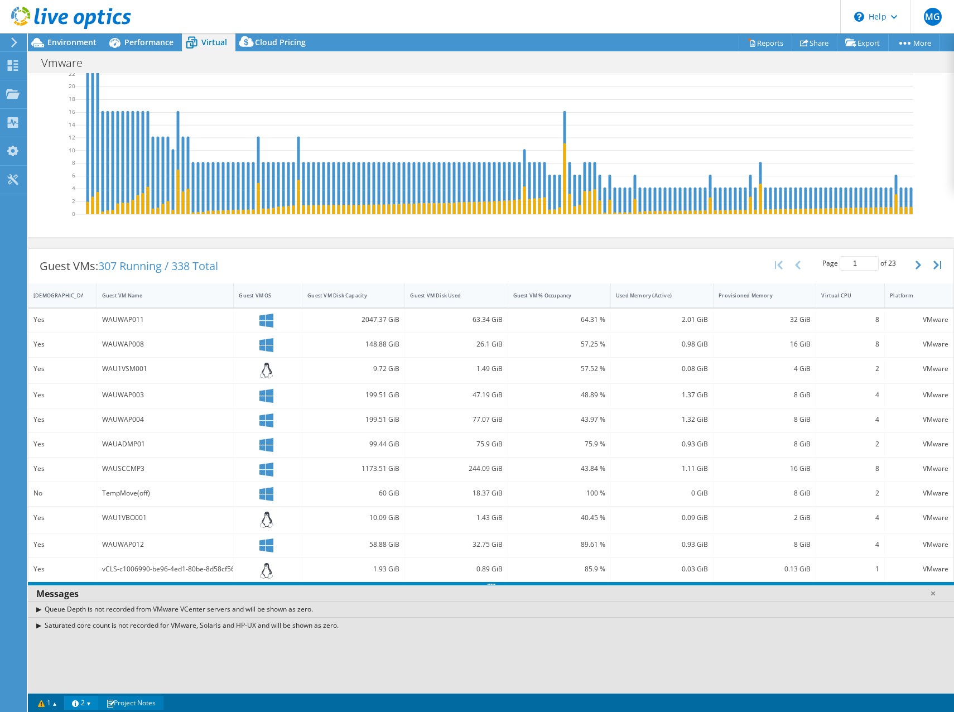
click at [103, 701] on link "Project Notes" at bounding box center [130, 703] width 65 height 14
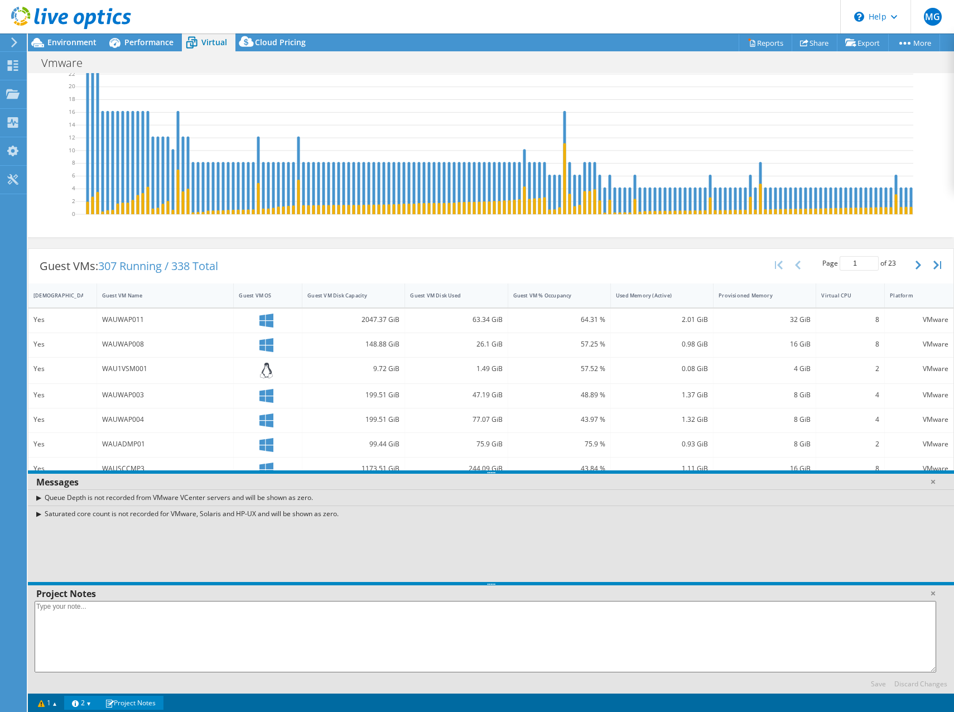
click at [96, 704] on link "2" at bounding box center [81, 703] width 35 height 14
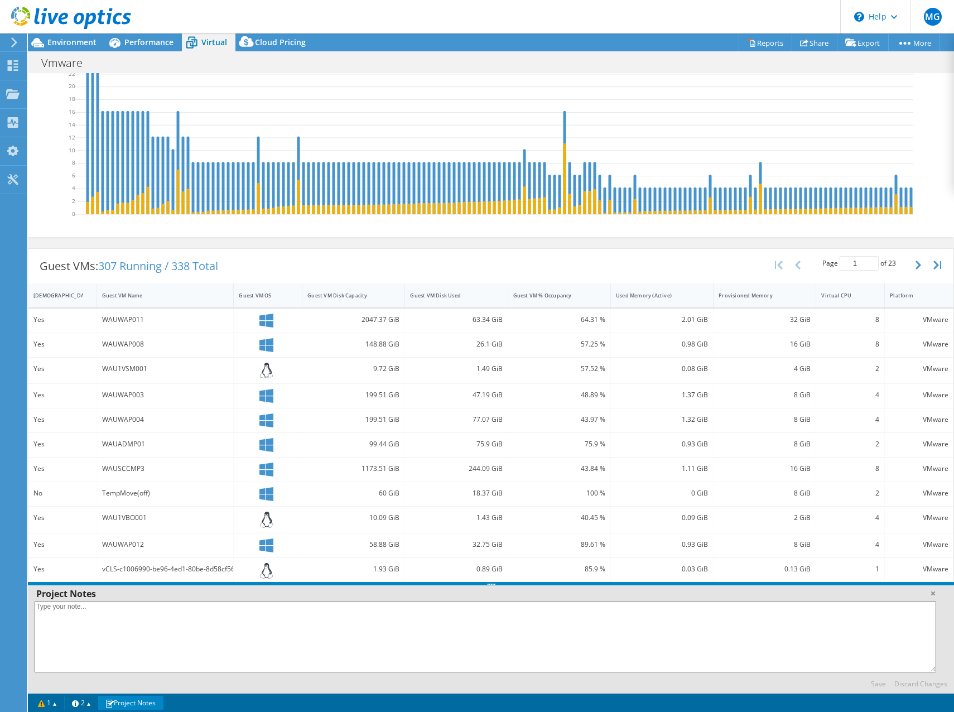
click at [123, 706] on link "Project Notes" at bounding box center [130, 703] width 65 height 14
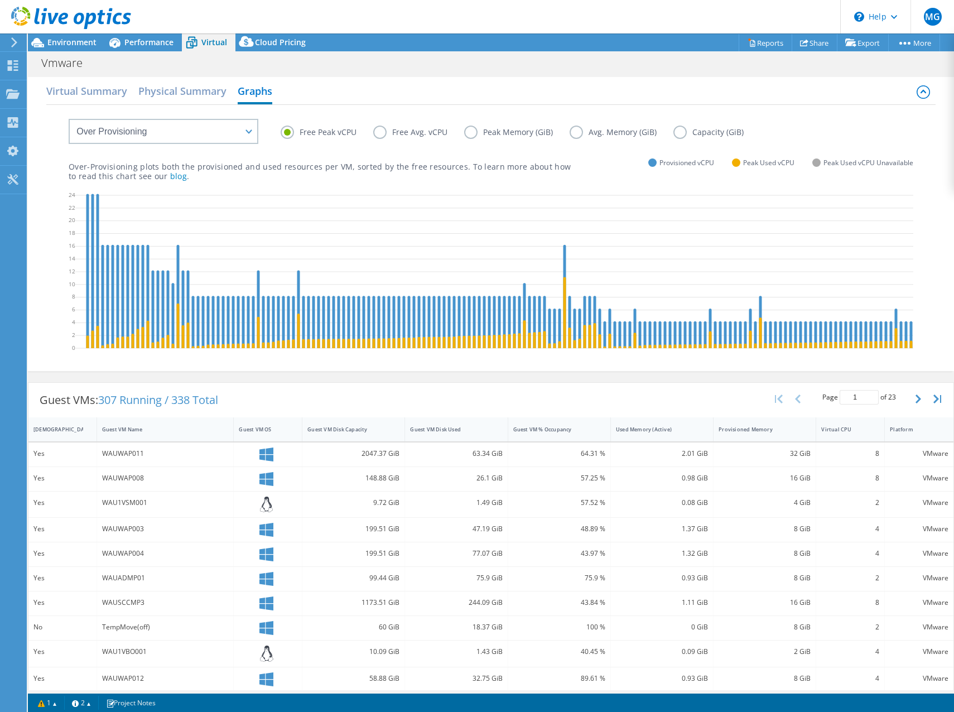
scroll to position [0, 0]
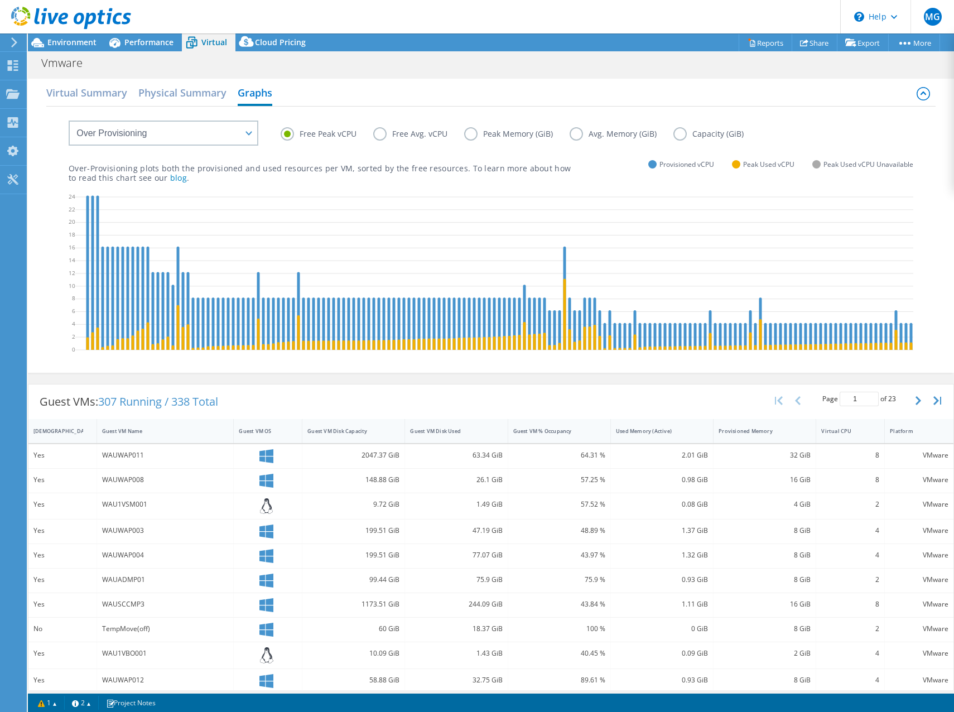
click at [481, 133] on label "Peak Memory (GiB)" at bounding box center [516, 133] width 105 height 13
click at [0, 0] on input "Peak Memory (GiB)" at bounding box center [0, 0] width 0 height 0
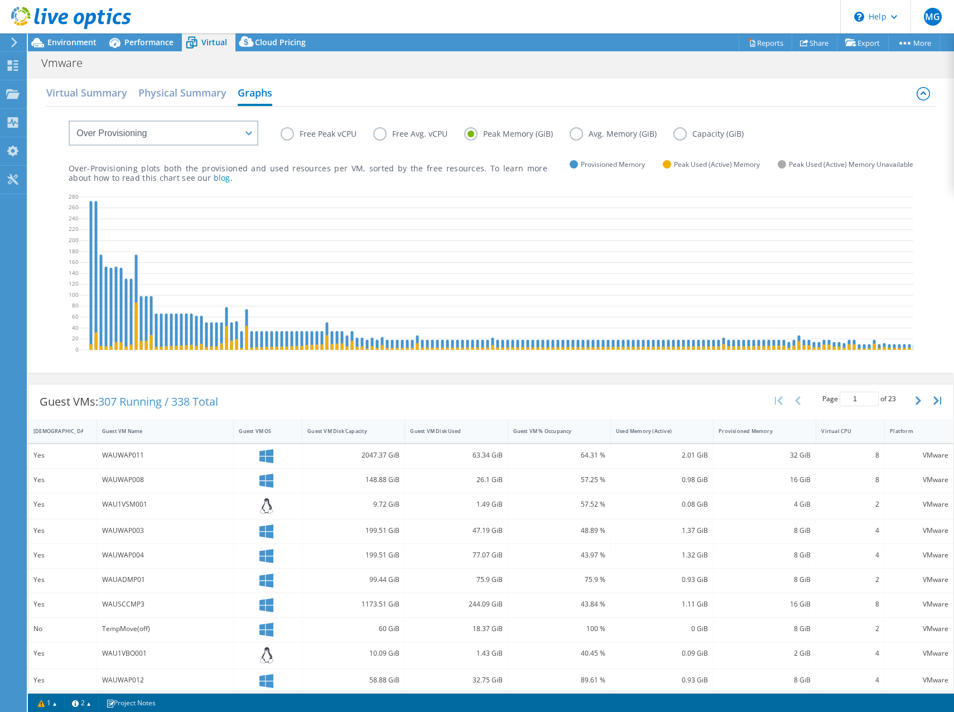
click at [588, 134] on label "Avg. Memory (GiB)" at bounding box center [622, 133] width 104 height 13
click at [0, 0] on input "Avg. Memory (GiB)" at bounding box center [0, 0] width 0 height 0
click at [498, 137] on label "Peak Memory (GiB)" at bounding box center [516, 133] width 105 height 13
click at [0, 0] on input "Peak Memory (GiB)" at bounding box center [0, 0] width 0 height 0
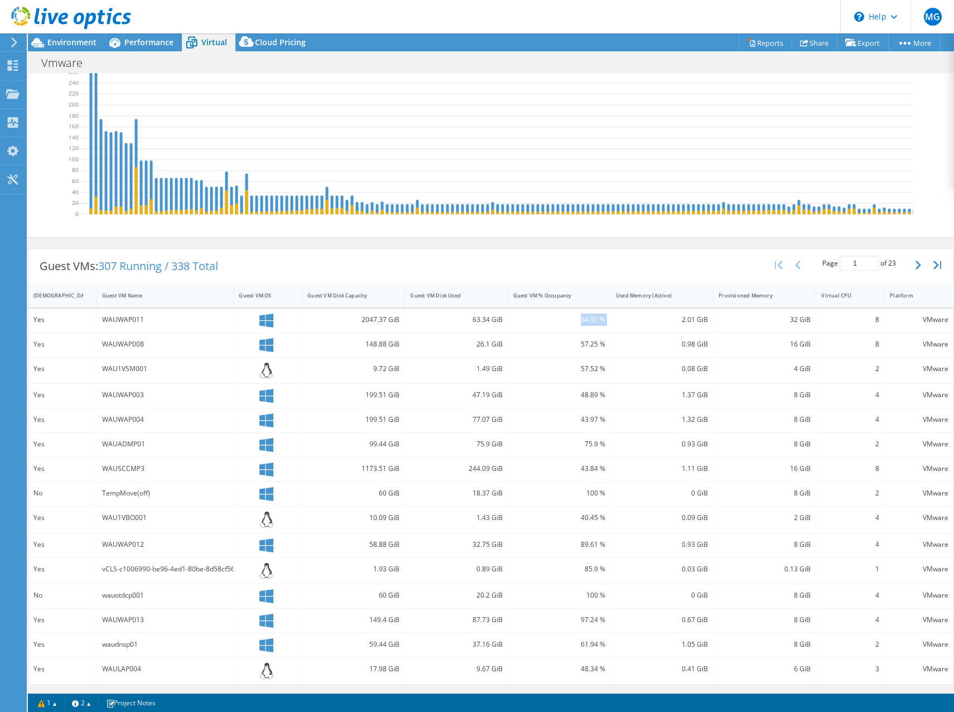
drag, startPoint x: 561, startPoint y: 319, endPoint x: 605, endPoint y: 325, distance: 44.5
click at [605, 325] on div "Yes WAUWAP011 2047.37 GiB 63.34 GiB 64.31 % 2.01 GiB 32 GiB 8 VMware" at bounding box center [490, 321] width 925 height 24
drag, startPoint x: 605, startPoint y: 325, endPoint x: 579, endPoint y: 348, distance: 35.2
click at [579, 348] on div "57.25 %" at bounding box center [559, 344] width 92 height 12
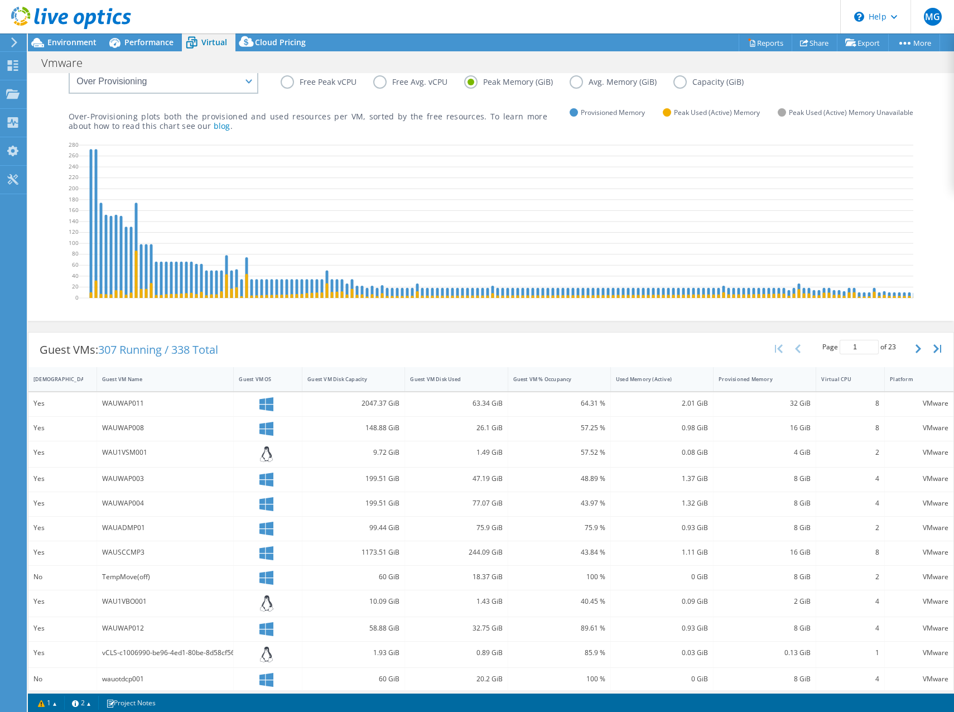
scroll to position [0, 0]
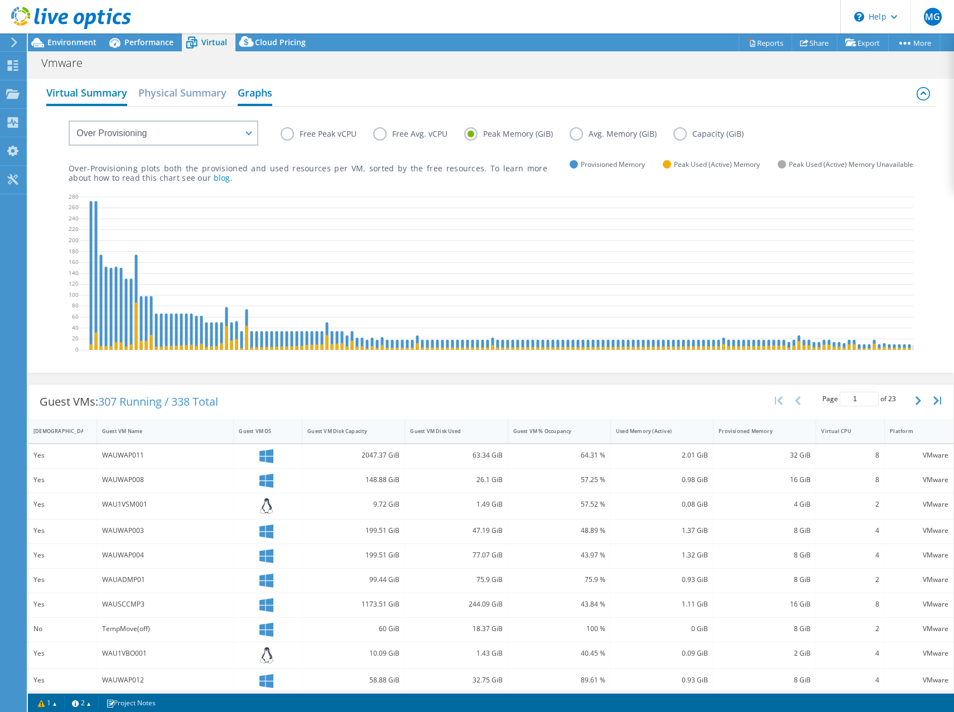
click at [119, 99] on h2 "Virtual Summary" at bounding box center [86, 93] width 81 height 25
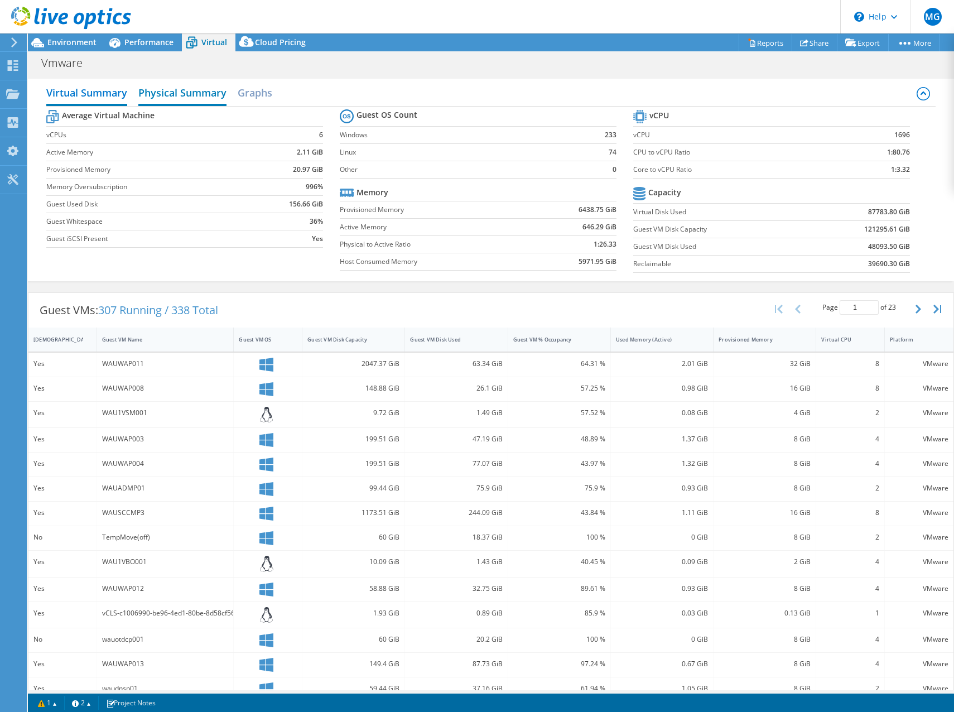
click at [174, 98] on h2 "Physical Summary" at bounding box center [182, 93] width 88 height 25
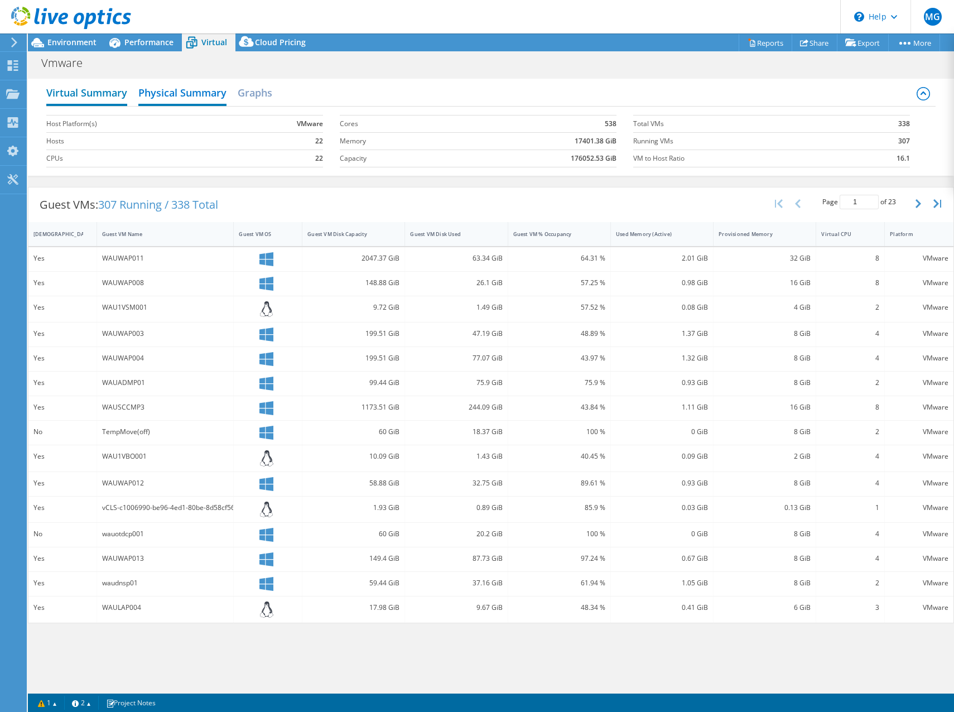
click at [112, 94] on h2 "Virtual Summary" at bounding box center [86, 93] width 81 height 25
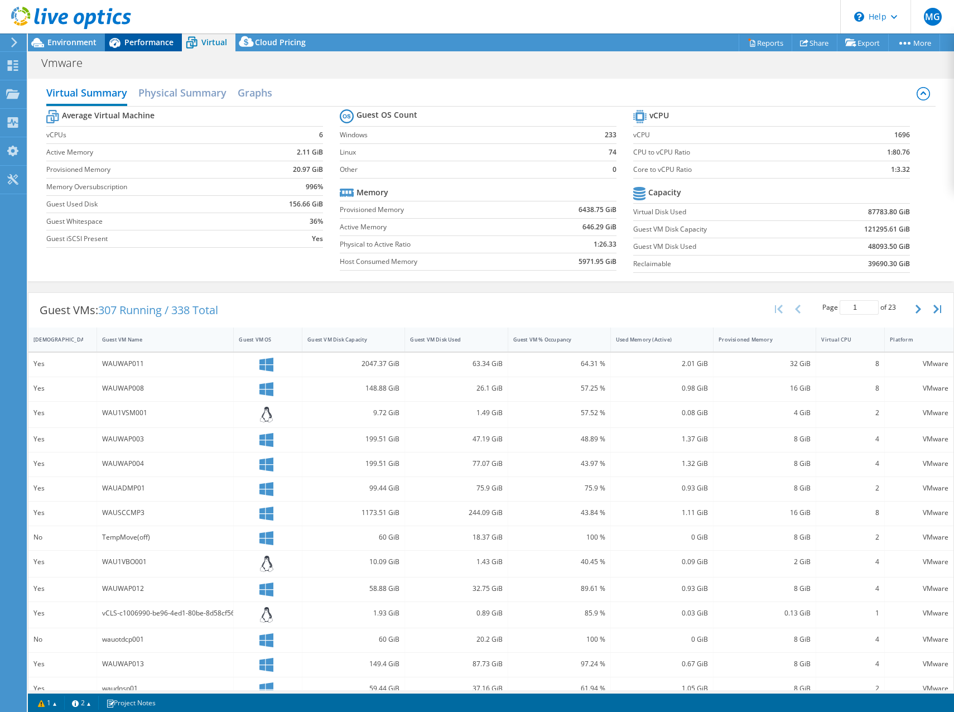
click at [133, 42] on span "Performance" at bounding box center [148, 42] width 49 height 11
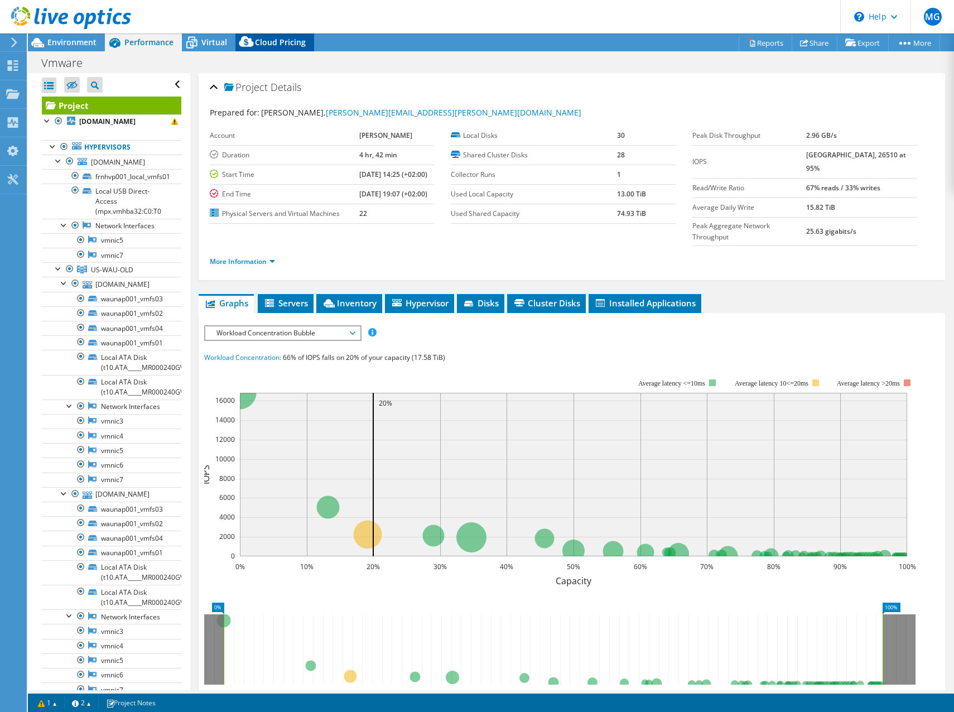
drag, startPoint x: 263, startPoint y: 45, endPoint x: 252, endPoint y: 44, distance: 10.7
click at [263, 44] on span "Cloud Pricing" at bounding box center [280, 42] width 51 height 11
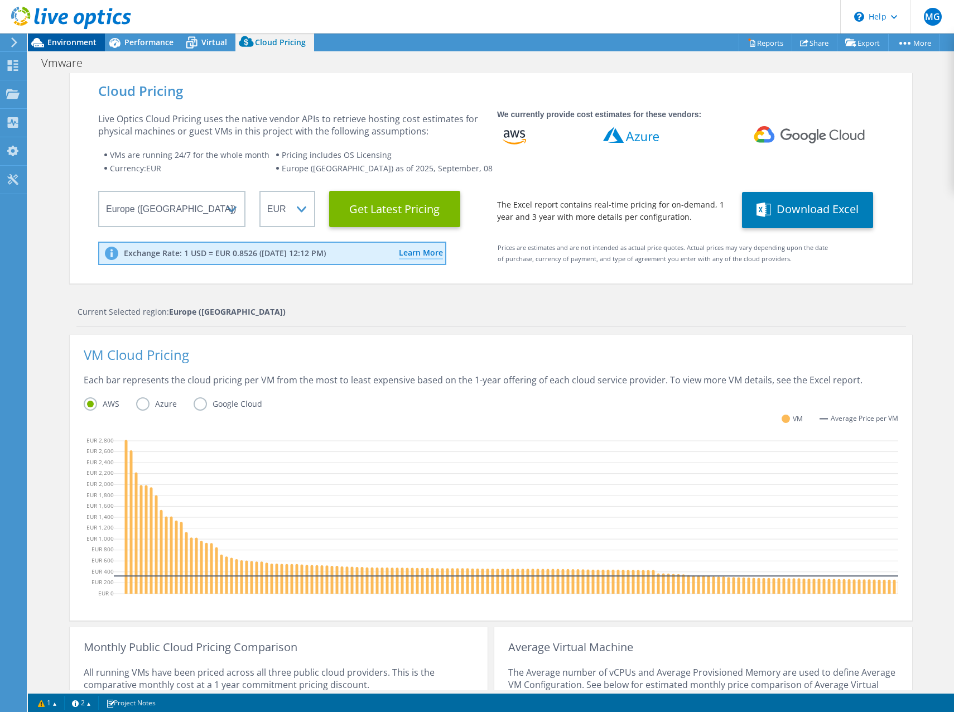
click at [67, 38] on span "Environment" at bounding box center [71, 42] width 49 height 11
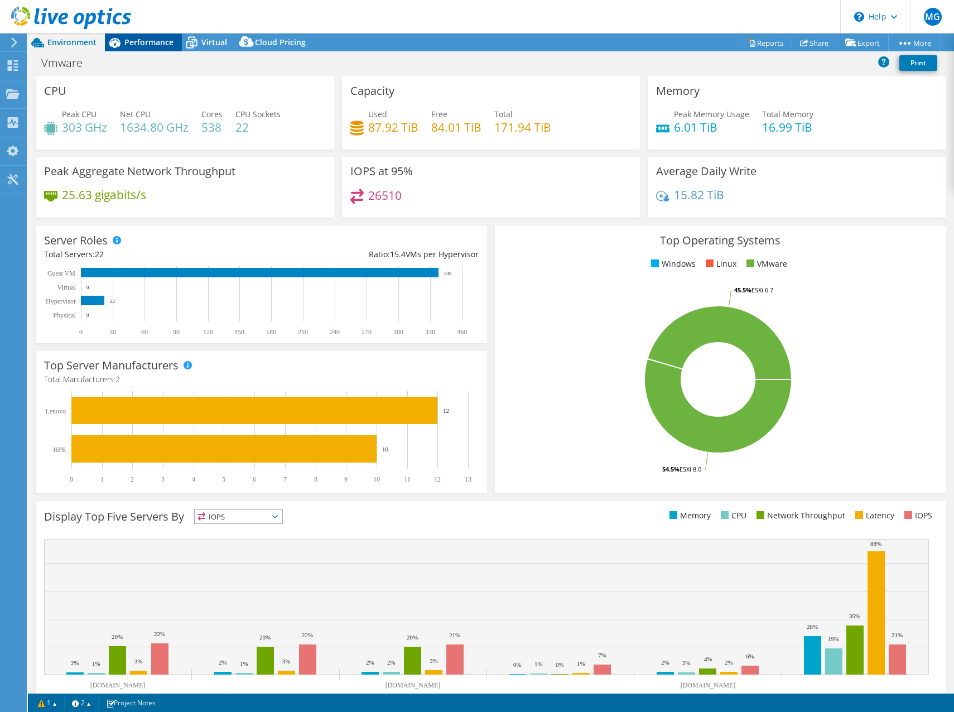
click at [126, 39] on span "Performance" at bounding box center [148, 42] width 49 height 11
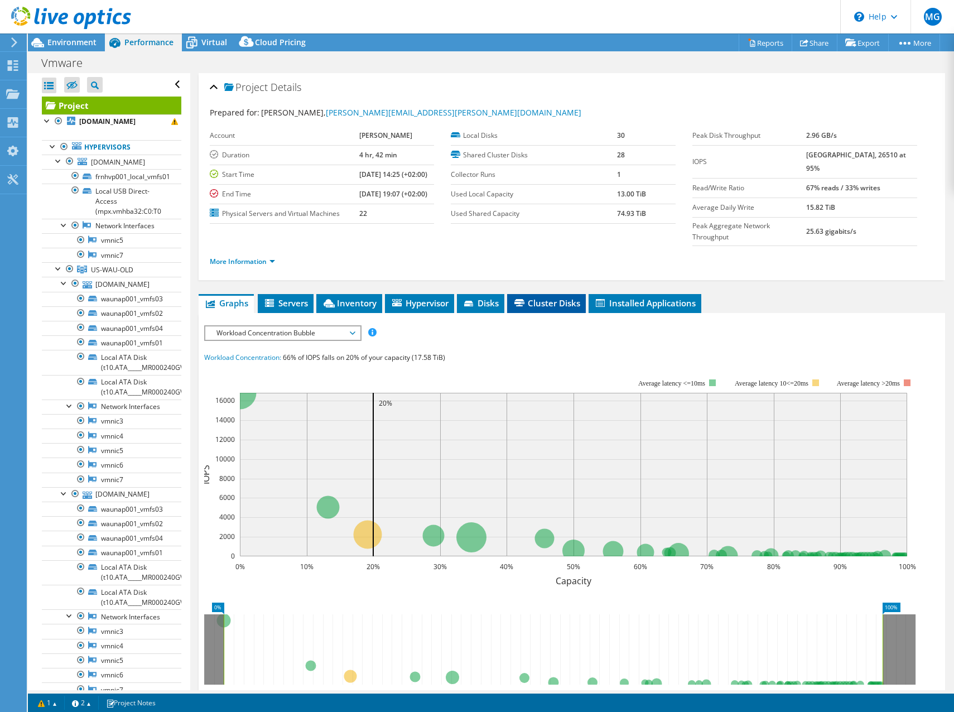
click at [562, 297] on span "Cluster Disks" at bounding box center [547, 302] width 68 height 11
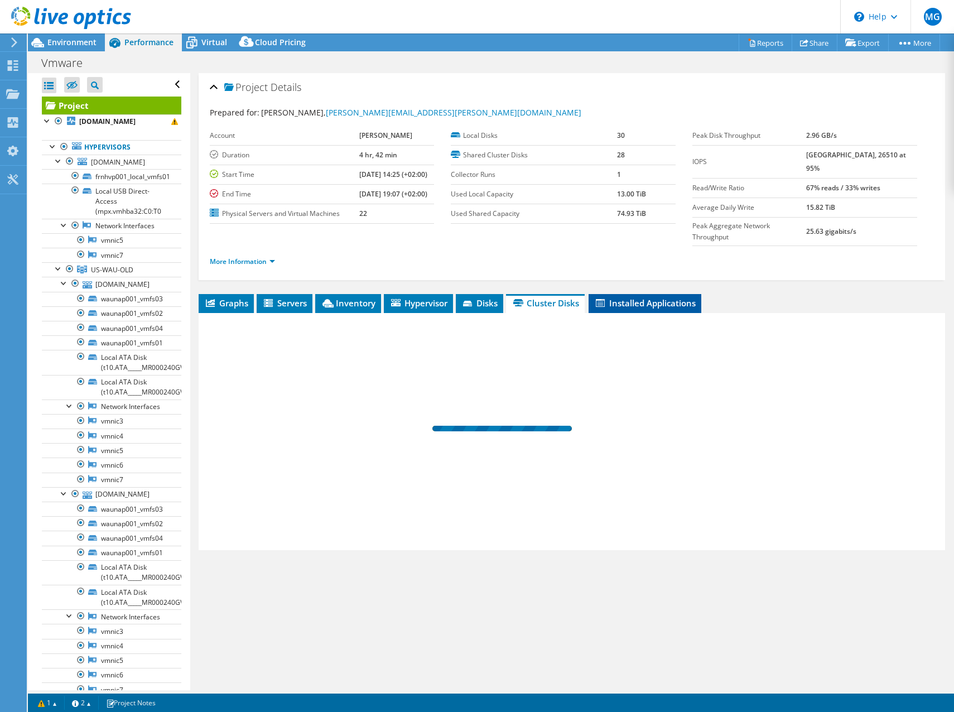
click at [632, 297] on span "Installed Applications" at bounding box center [645, 302] width 102 height 11
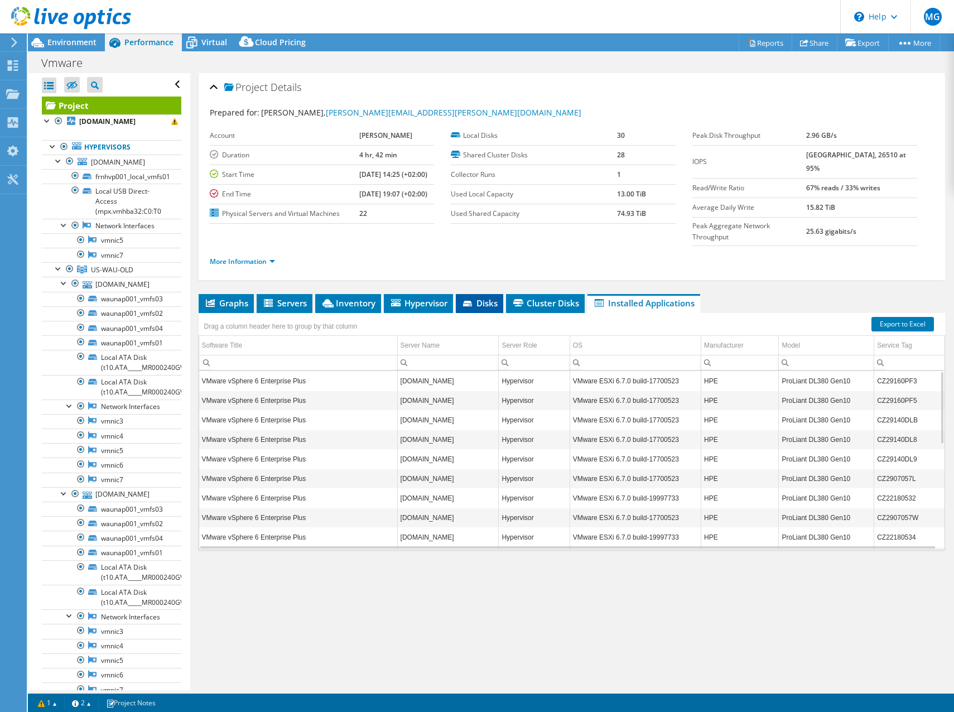
click at [457, 294] on li "Disks" at bounding box center [479, 303] width 47 height 19
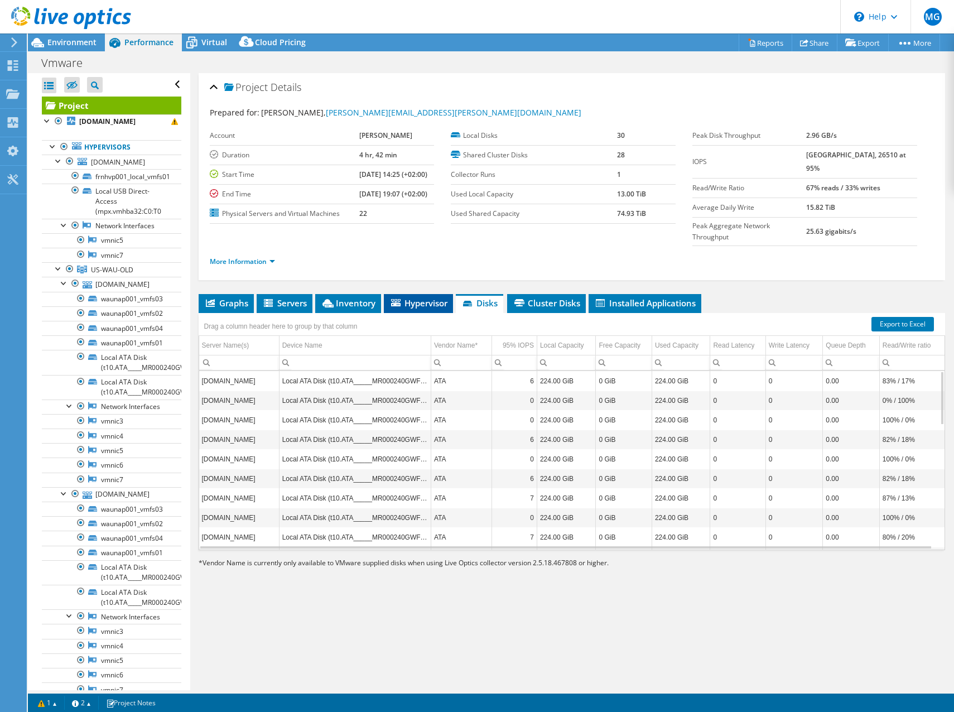
click at [417, 297] on span "Hypervisor" at bounding box center [418, 302] width 58 height 11
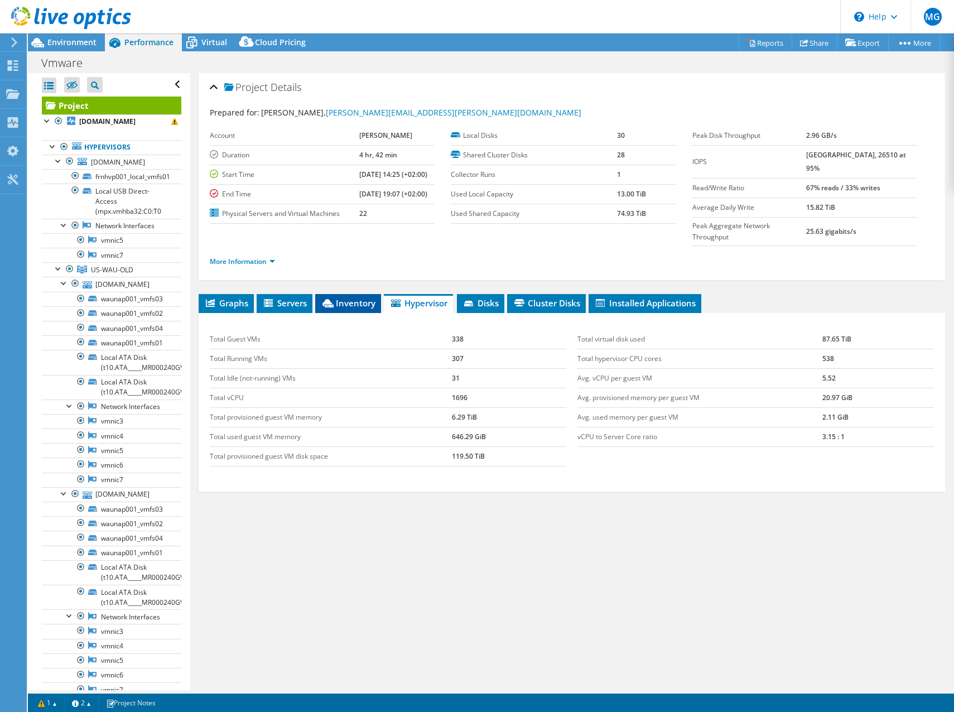
click at [360, 297] on span "Inventory" at bounding box center [348, 302] width 55 height 11
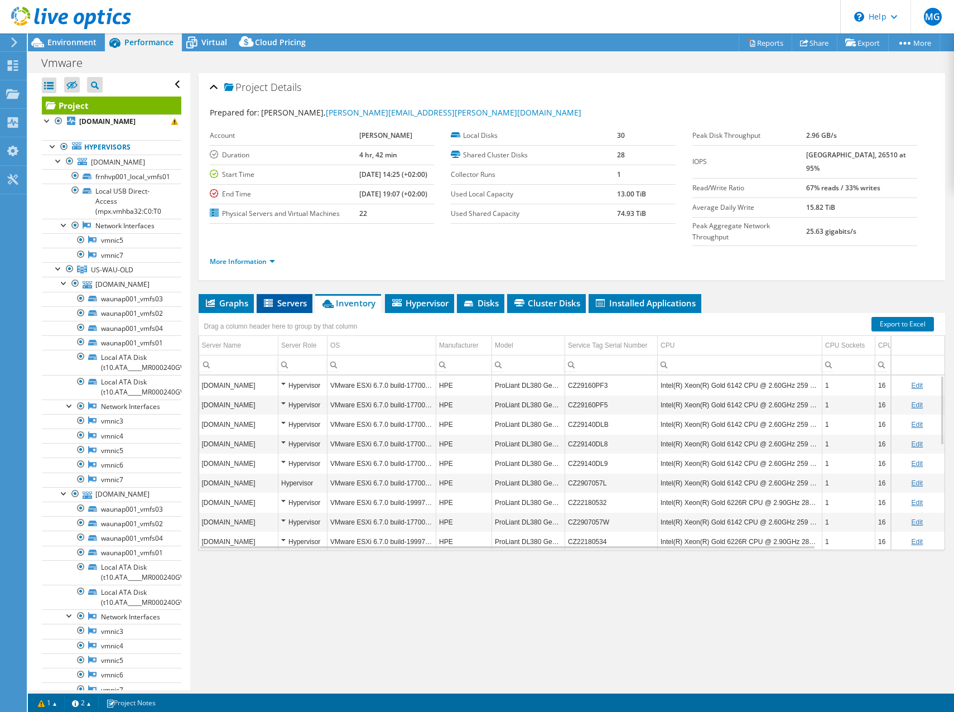
click at [289, 297] on span "Servers" at bounding box center [284, 302] width 45 height 11
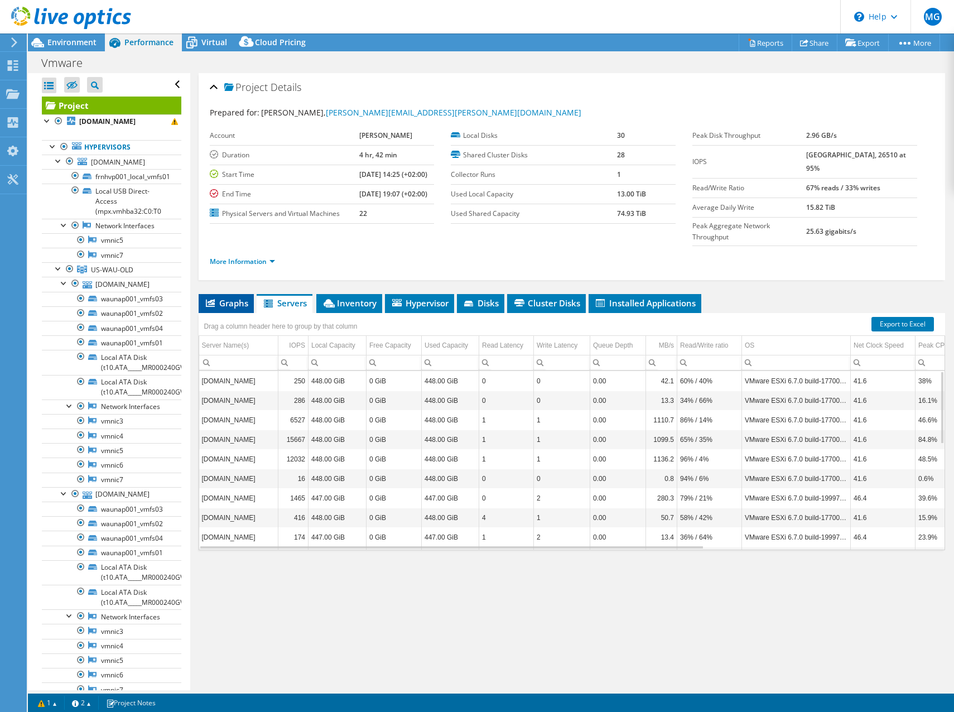
click at [241, 297] on span "Graphs" at bounding box center [226, 302] width 44 height 11
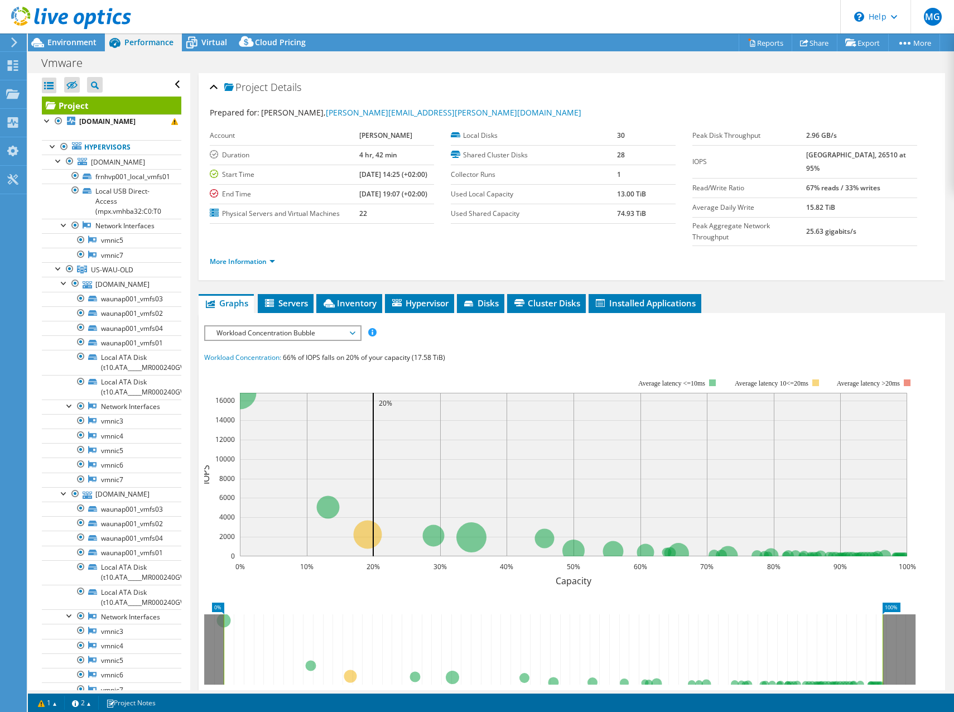
click at [275, 326] on span "Workload Concentration Bubble" at bounding box center [282, 332] width 143 height 13
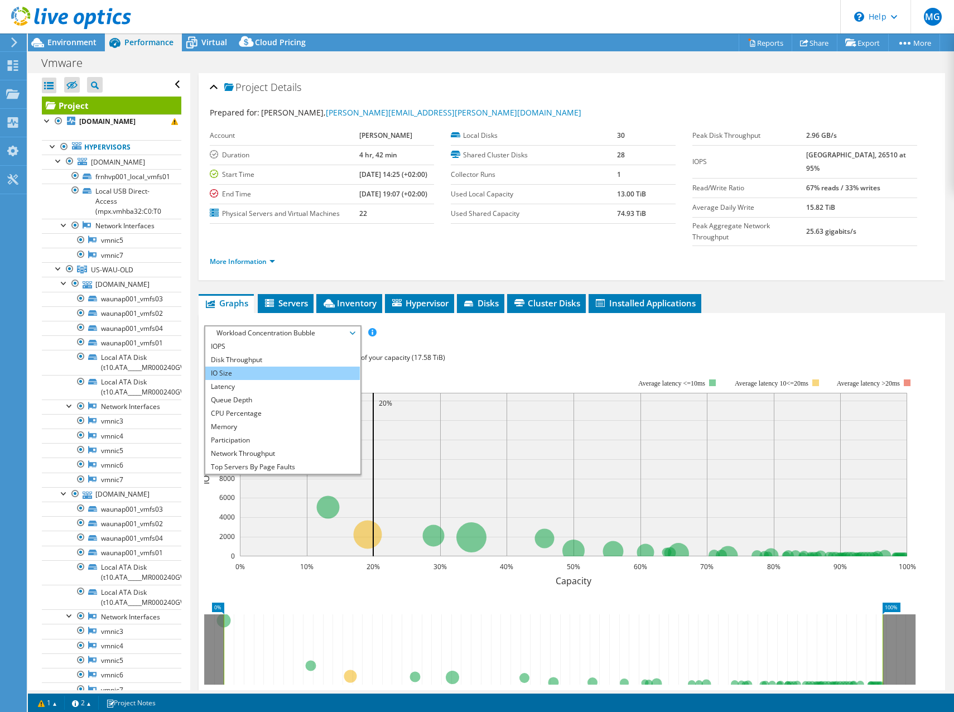
scroll to position [40, 0]
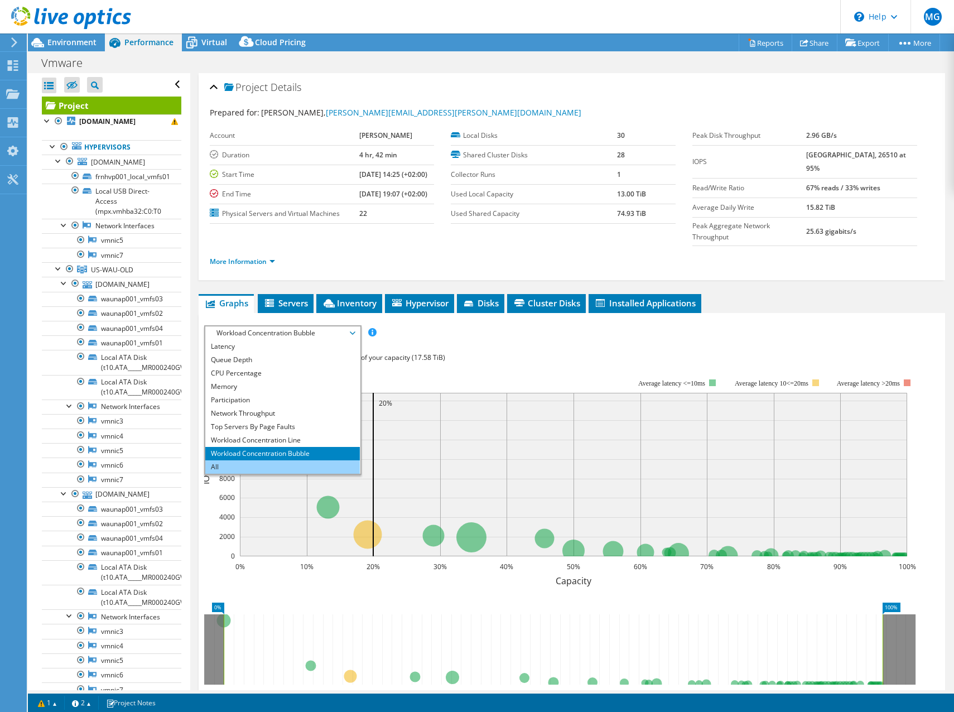
click at [241, 460] on li "All" at bounding box center [282, 466] width 155 height 13
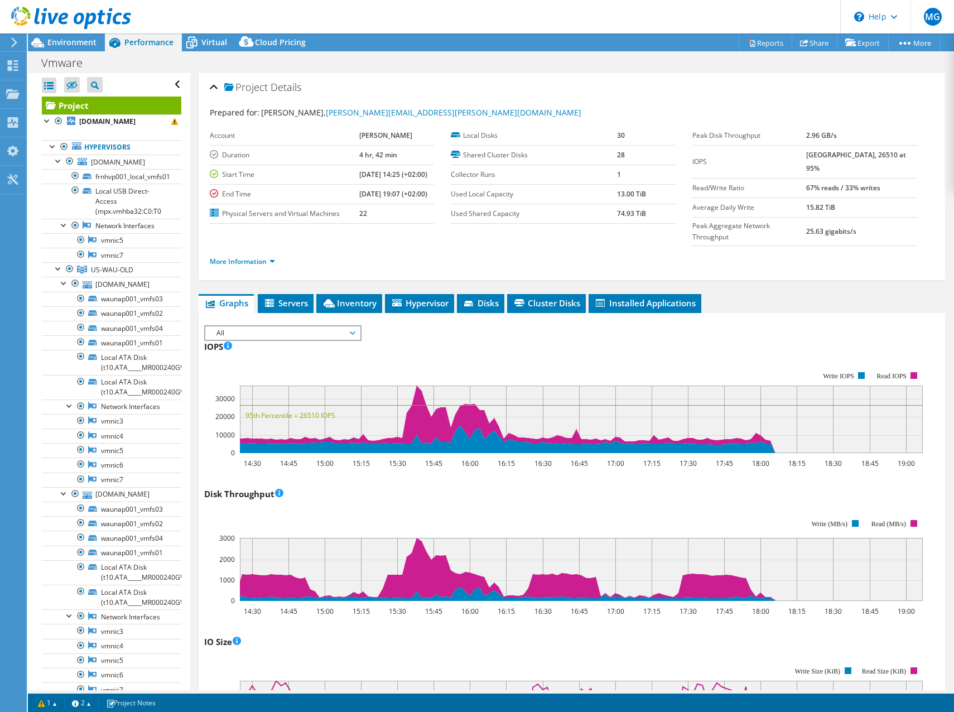
click at [239, 326] on span "All" at bounding box center [282, 332] width 143 height 13
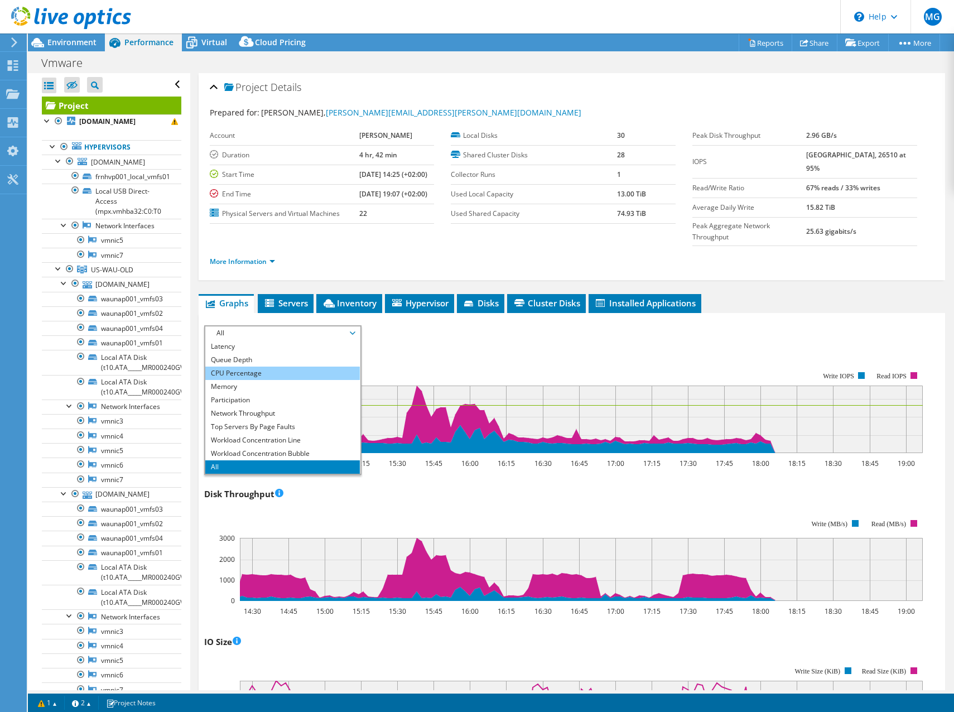
click at [245, 367] on li "CPU Percentage" at bounding box center [282, 373] width 155 height 13
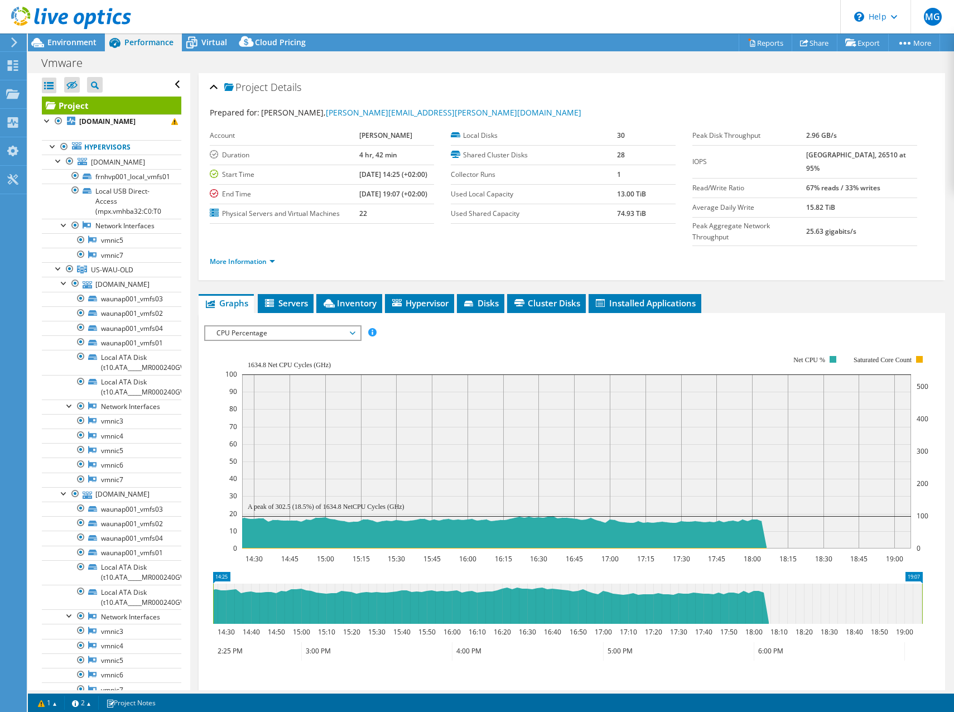
click at [246, 326] on span "CPU Percentage" at bounding box center [282, 332] width 143 height 13
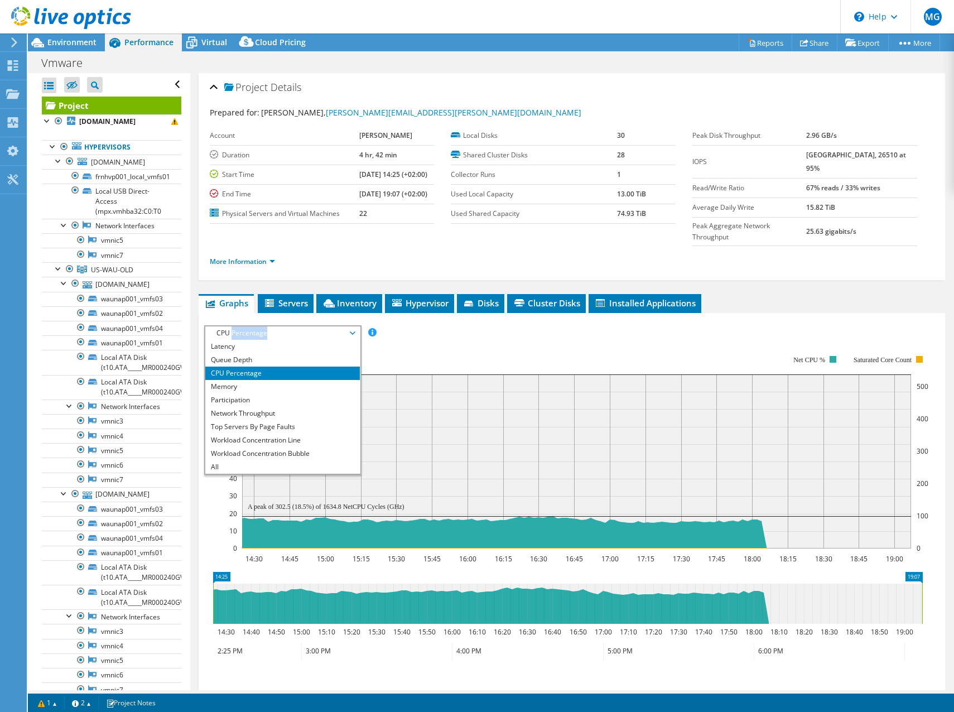
click at [245, 326] on span "CPU Percentage" at bounding box center [282, 332] width 143 height 13
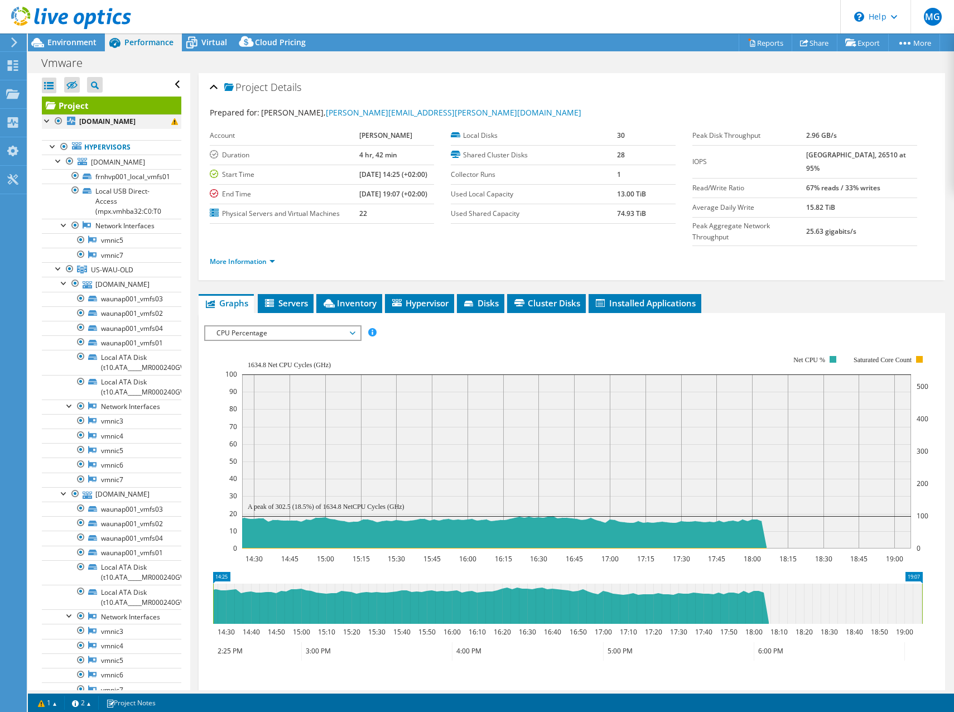
click at [46, 124] on div at bounding box center [47, 119] width 11 height 11
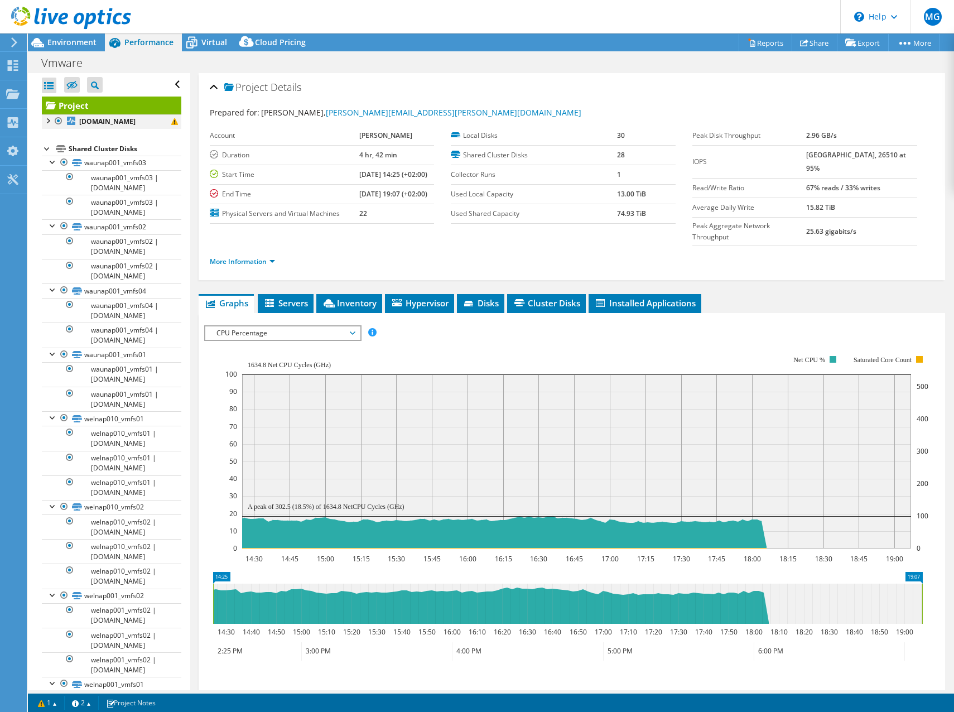
click at [46, 124] on div at bounding box center [47, 119] width 11 height 11
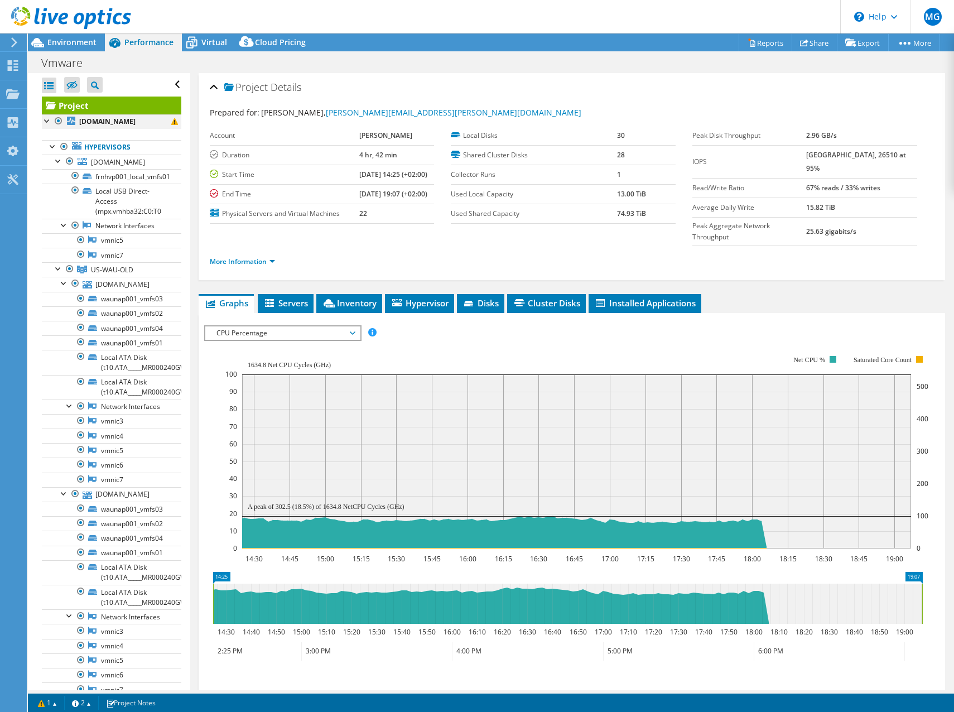
click at [46, 124] on div at bounding box center [47, 119] width 11 height 11
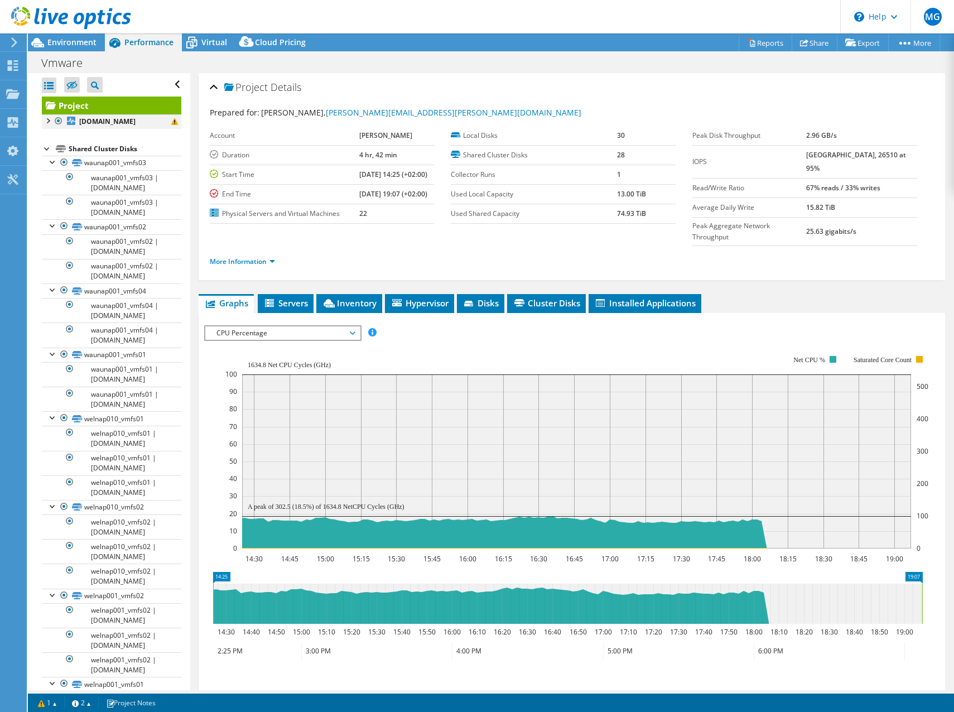
click at [46, 124] on div at bounding box center [47, 119] width 11 height 11
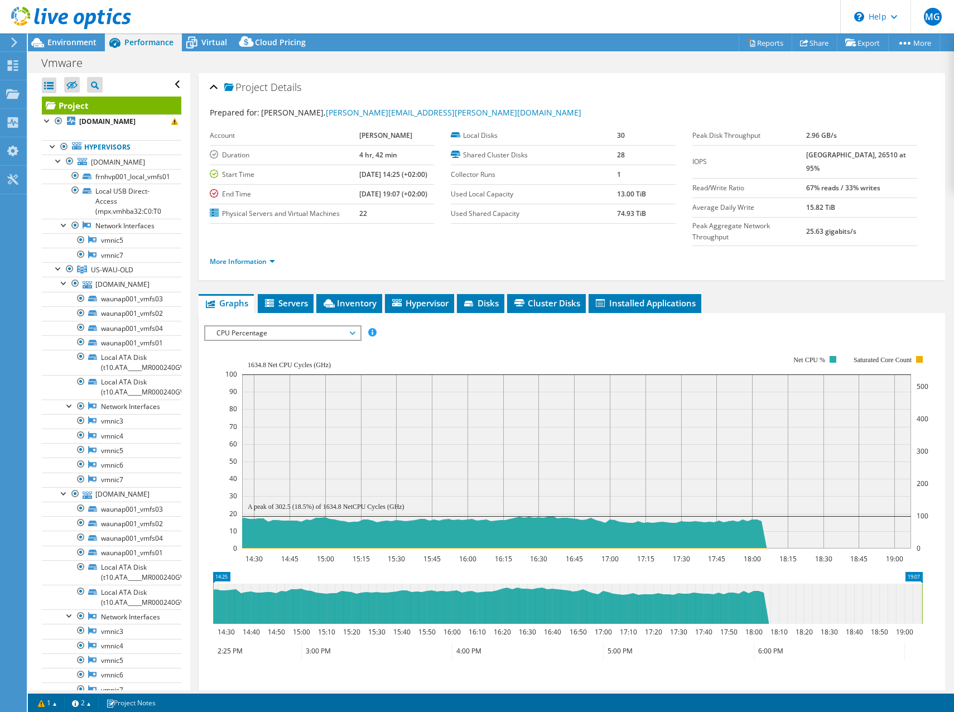
click at [52, 85] on div at bounding box center [49, 86] width 15 height 16
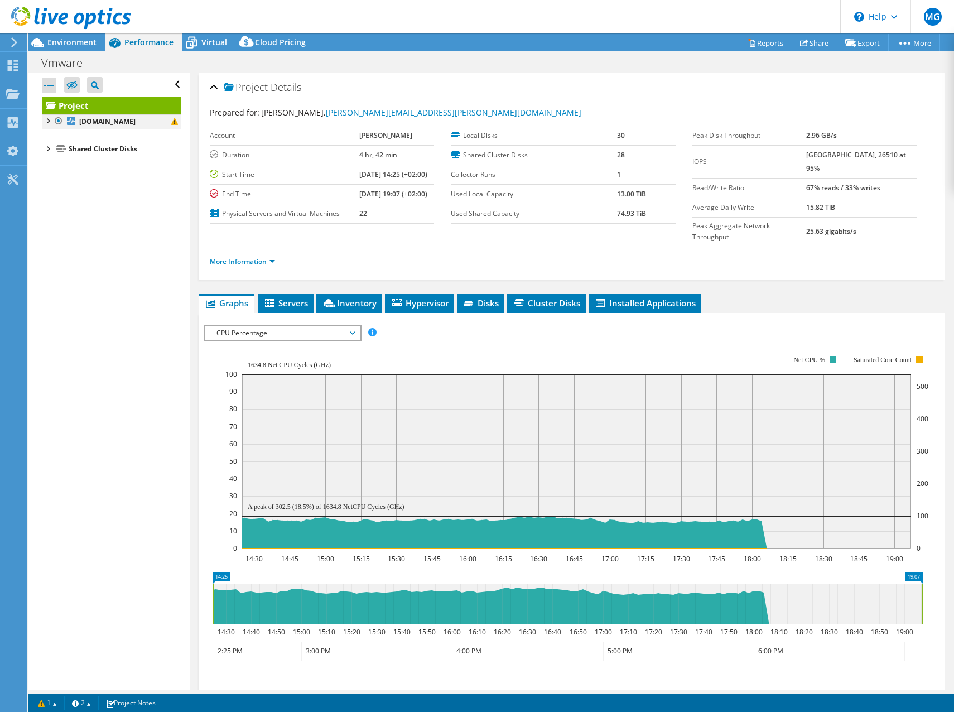
click at [47, 121] on div at bounding box center [47, 119] width 11 height 11
click at [52, 145] on div at bounding box center [52, 145] width 11 height 11
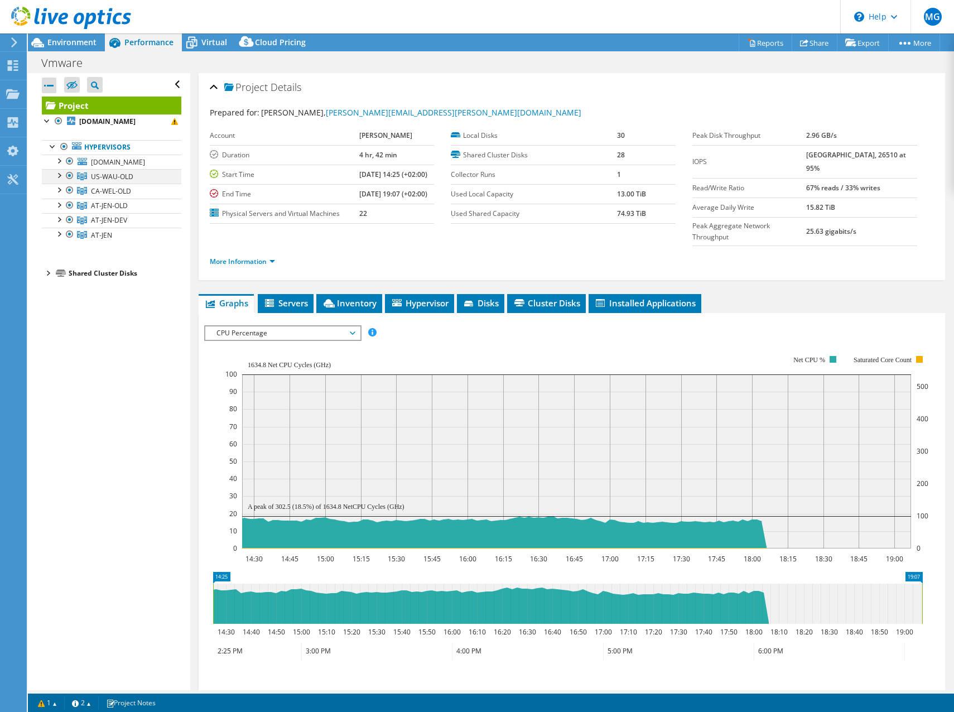
click at [54, 176] on div at bounding box center [58, 174] width 11 height 11
click at [60, 186] on div at bounding box center [64, 189] width 11 height 11
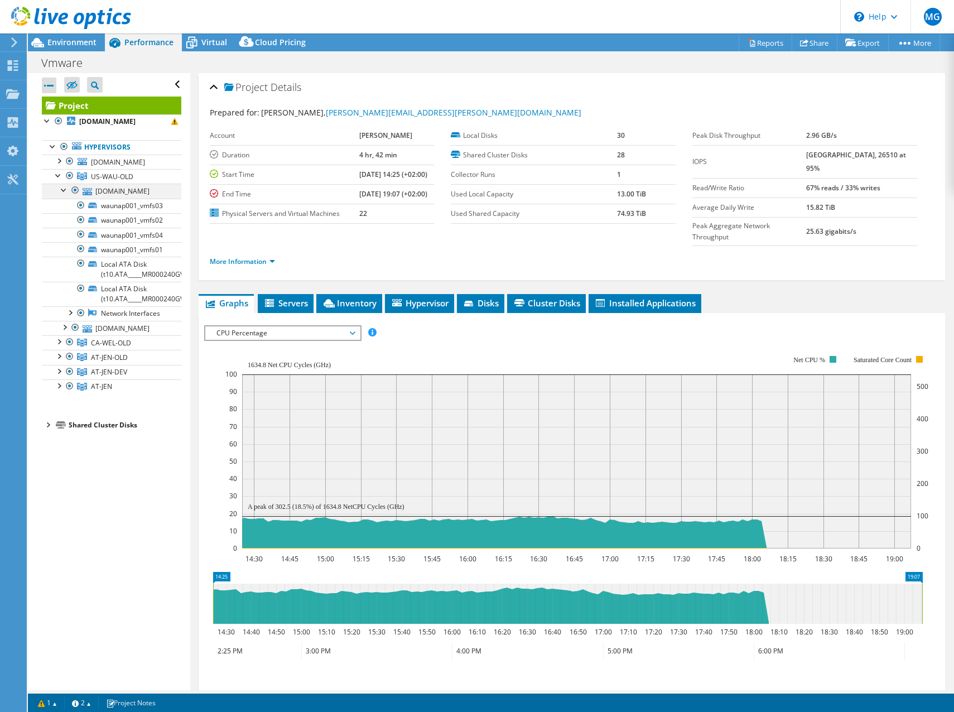
click at [60, 186] on div at bounding box center [64, 189] width 11 height 11
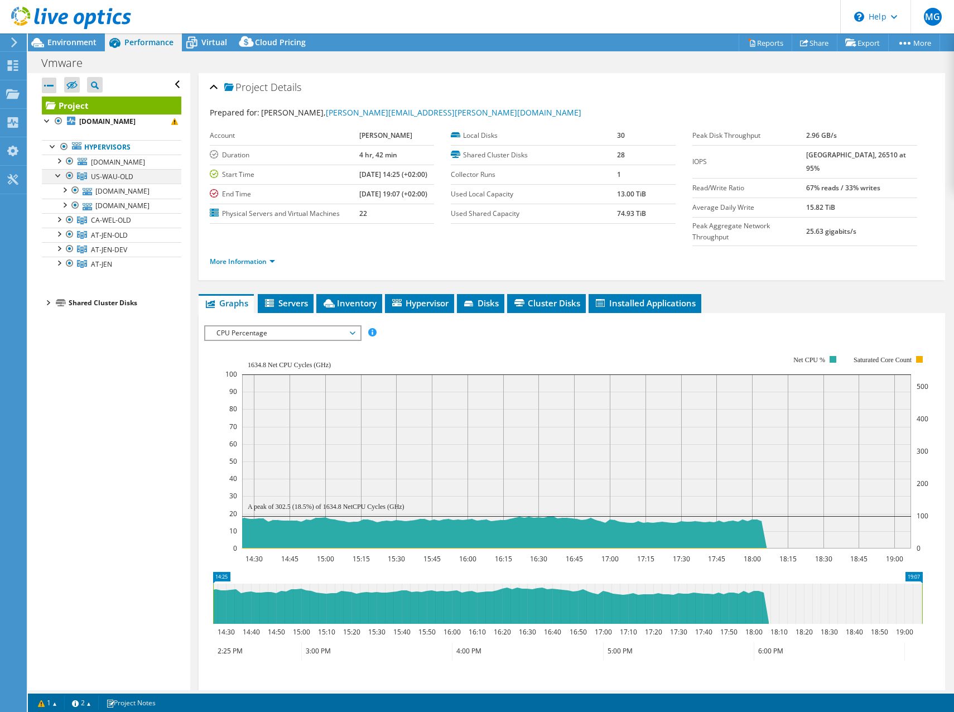
click at [56, 180] on div at bounding box center [58, 174] width 11 height 11
click at [57, 190] on div at bounding box center [58, 189] width 11 height 11
click at [61, 219] on div at bounding box center [64, 218] width 11 height 11
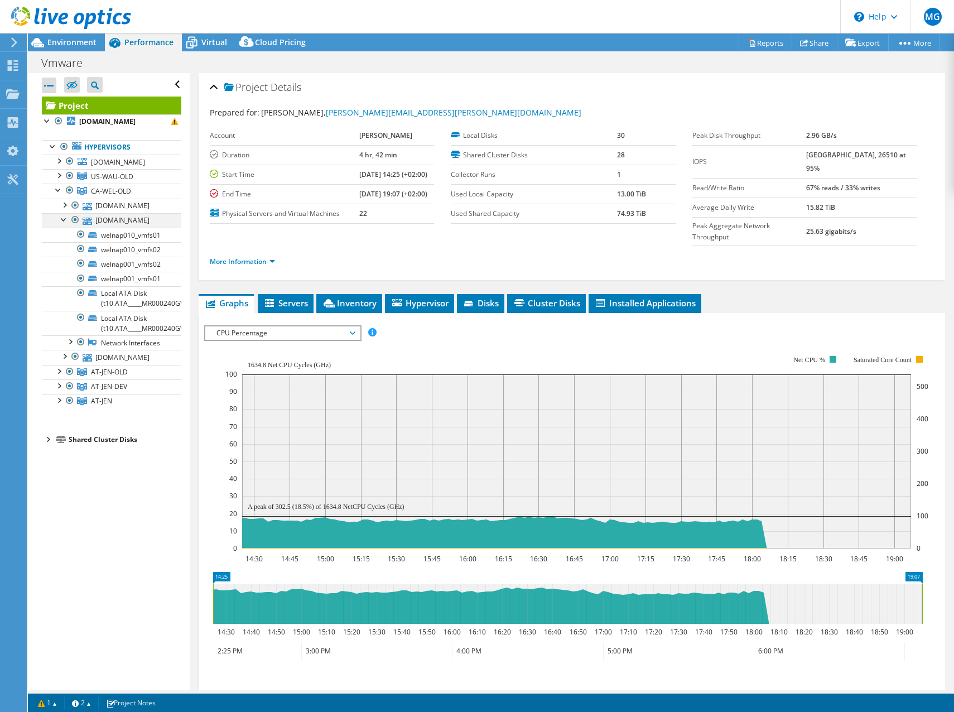
click at [61, 221] on div at bounding box center [64, 218] width 11 height 11
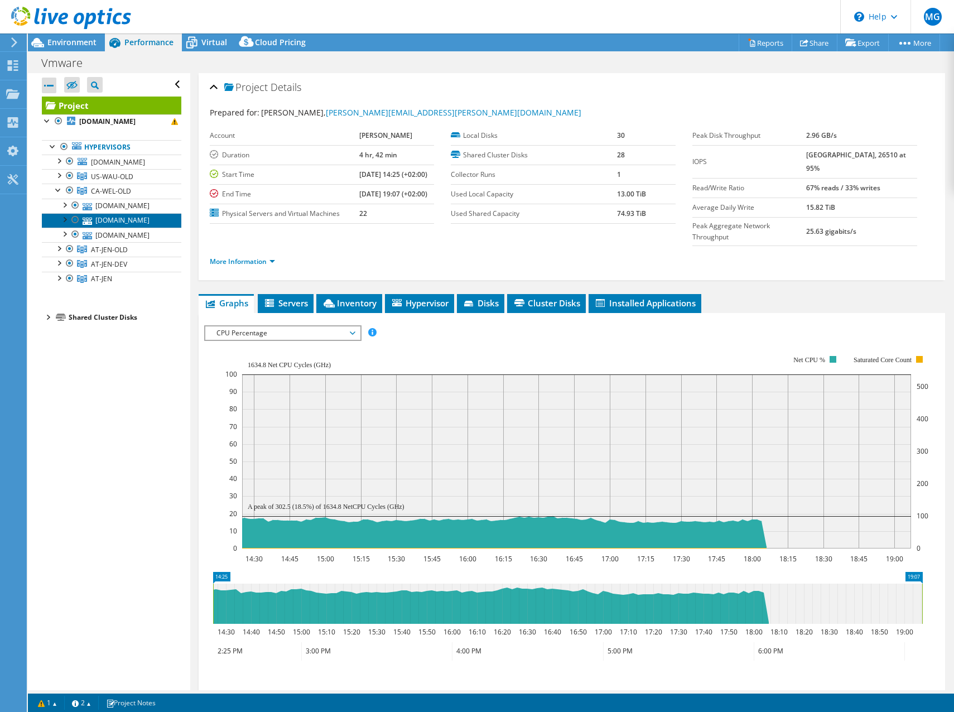
click at [117, 227] on link "welhvp001.ad.innio.com" at bounding box center [111, 220] width 139 height 15
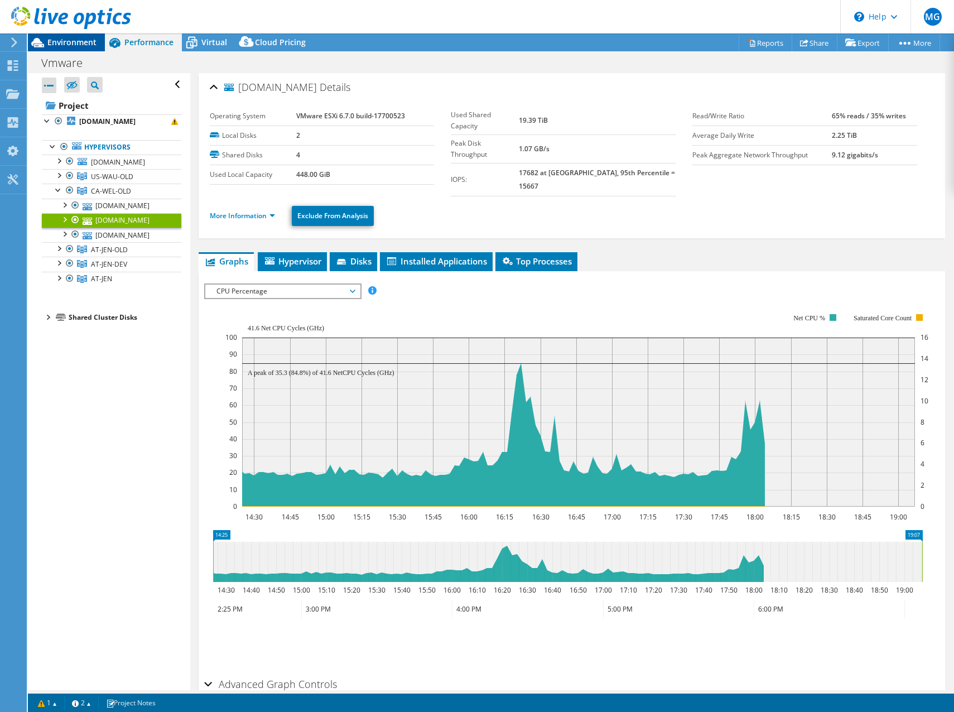
click at [68, 40] on span "Environment" at bounding box center [71, 42] width 49 height 11
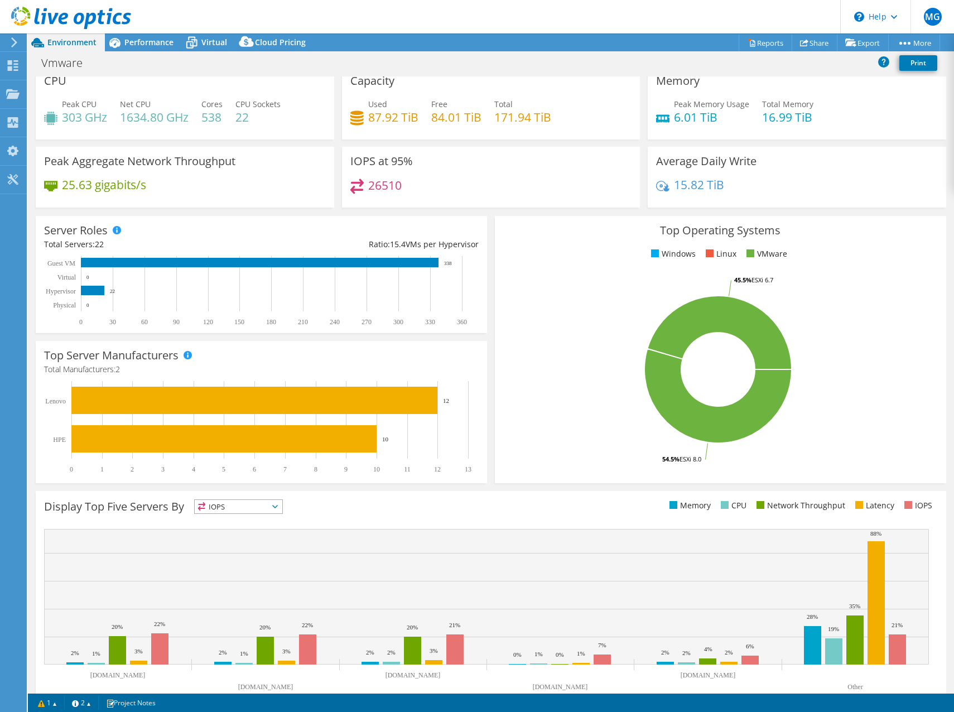
scroll to position [0, 0]
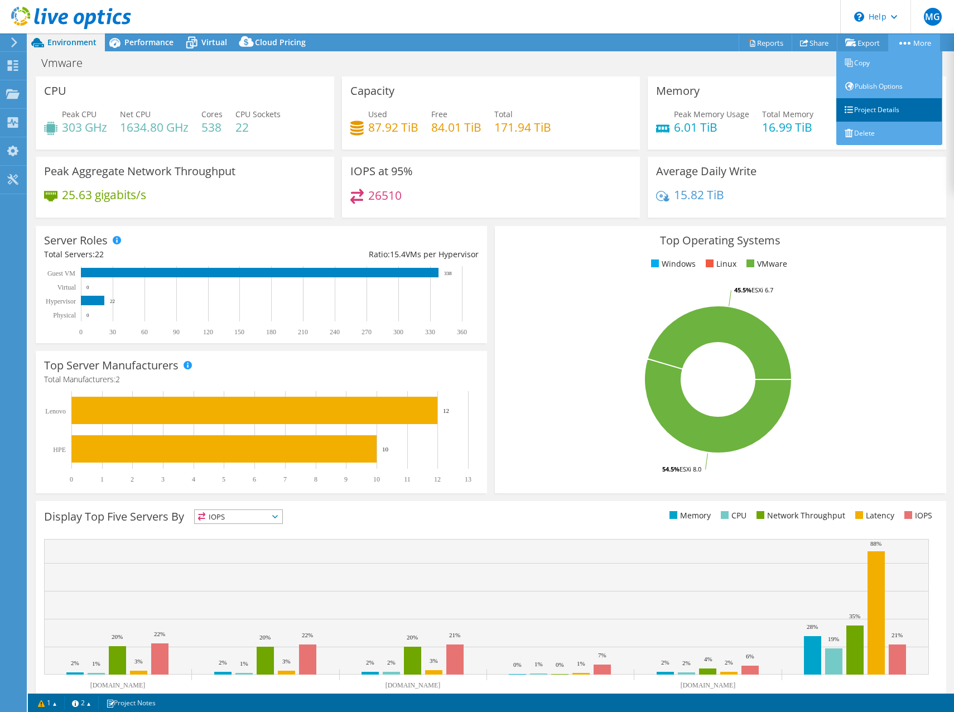
click at [865, 107] on link "Project Details" at bounding box center [889, 109] width 106 height 23
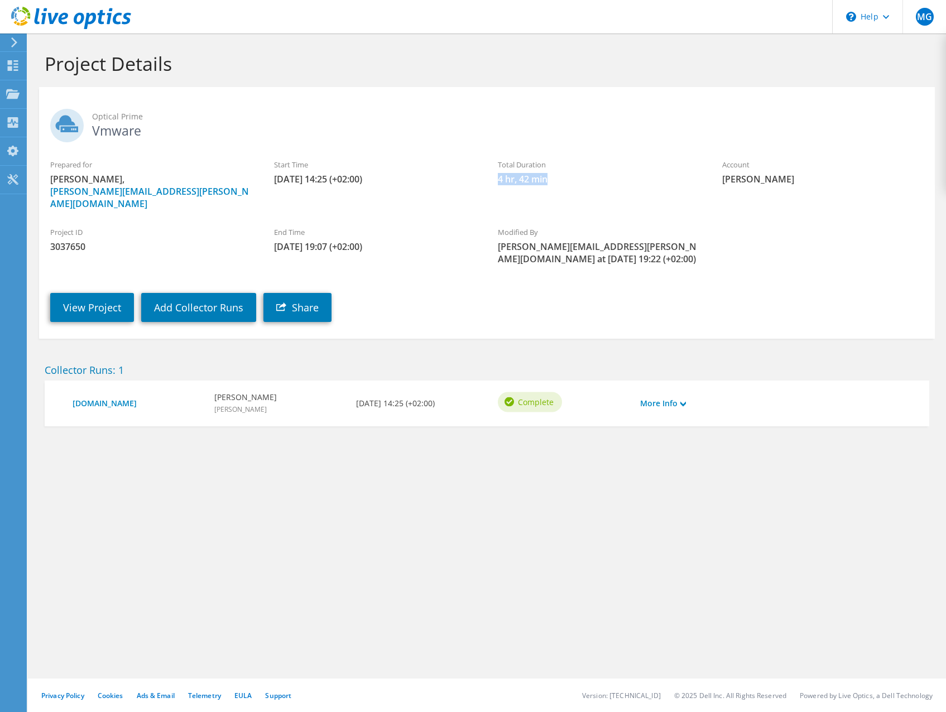
drag, startPoint x: 494, startPoint y: 176, endPoint x: 561, endPoint y: 181, distance: 67.1
click at [561, 181] on div "Total Duration 4 hr, 42 min" at bounding box center [598, 171] width 224 height 37
drag, startPoint x: 561, startPoint y: 181, endPoint x: 556, endPoint y: 254, distance: 73.8
click at [561, 181] on span "4 hr, 42 min" at bounding box center [598, 179] width 201 height 12
click at [658, 397] on link "More Info" at bounding box center [663, 403] width 46 height 12
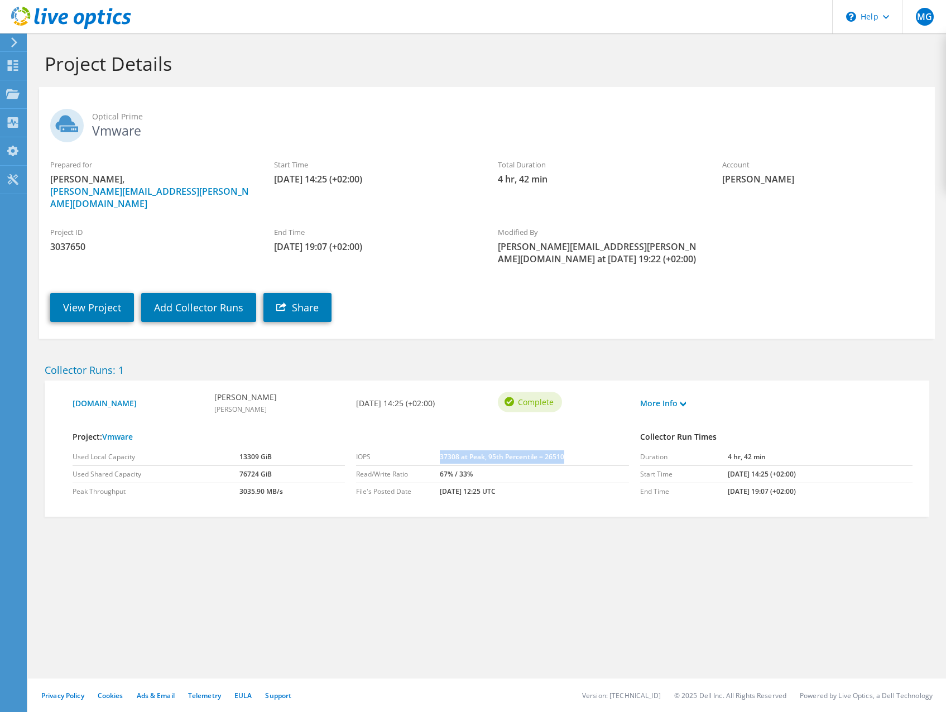
drag, startPoint x: 435, startPoint y: 443, endPoint x: 587, endPoint y: 451, distance: 152.5
click at [587, 451] on tr "IOPS 37308 at Peak, 95th Percentile = 26510" at bounding box center [492, 457] width 272 height 17
click at [587, 451] on td "37308 at Peak, 95th Percentile = 26510" at bounding box center [534, 457] width 189 height 17
